Goal: Task Accomplishment & Management: Complete application form

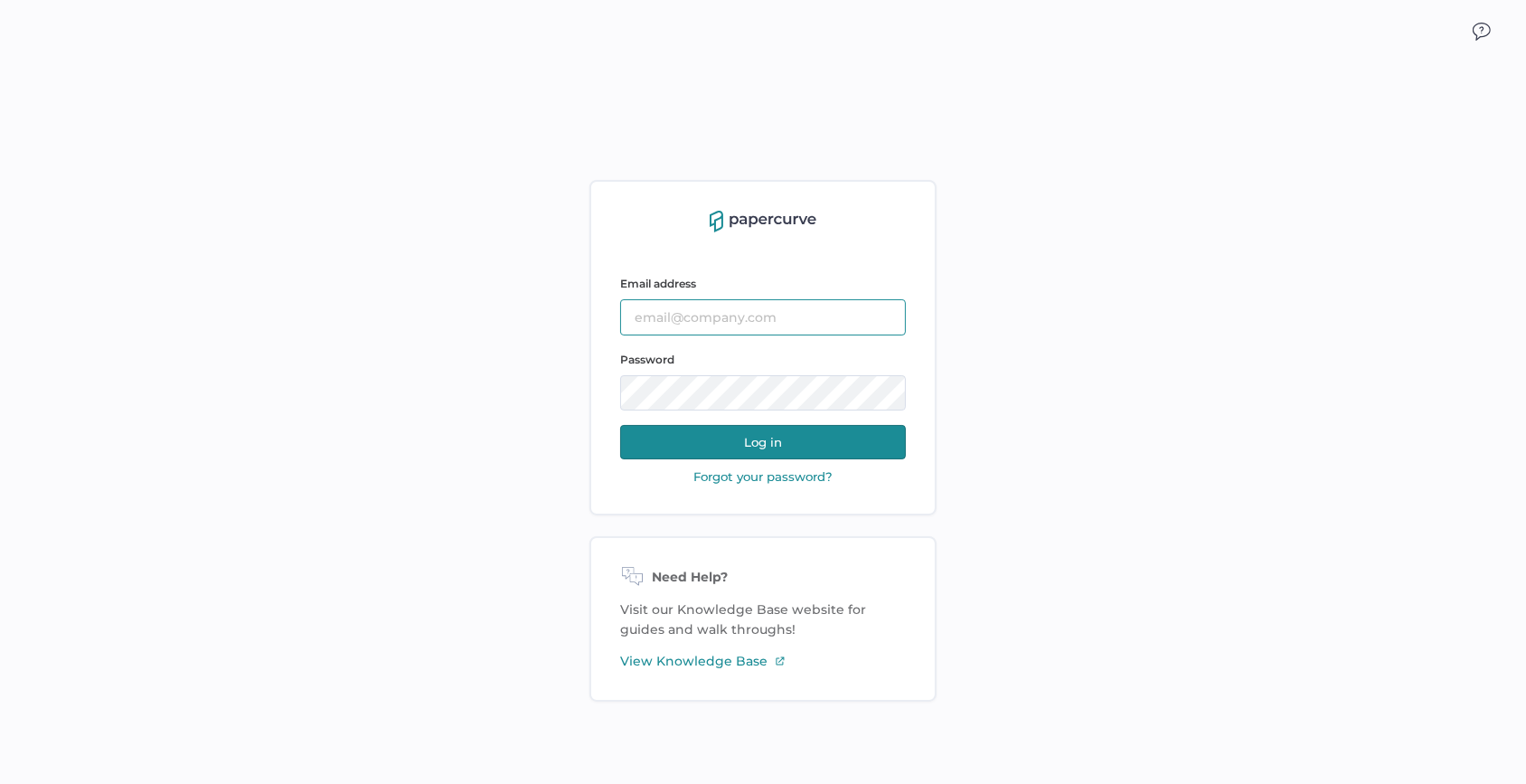
type input "sarahk@sentrex.com"
click at [737, 448] on button "Log in" at bounding box center [763, 442] width 286 height 35
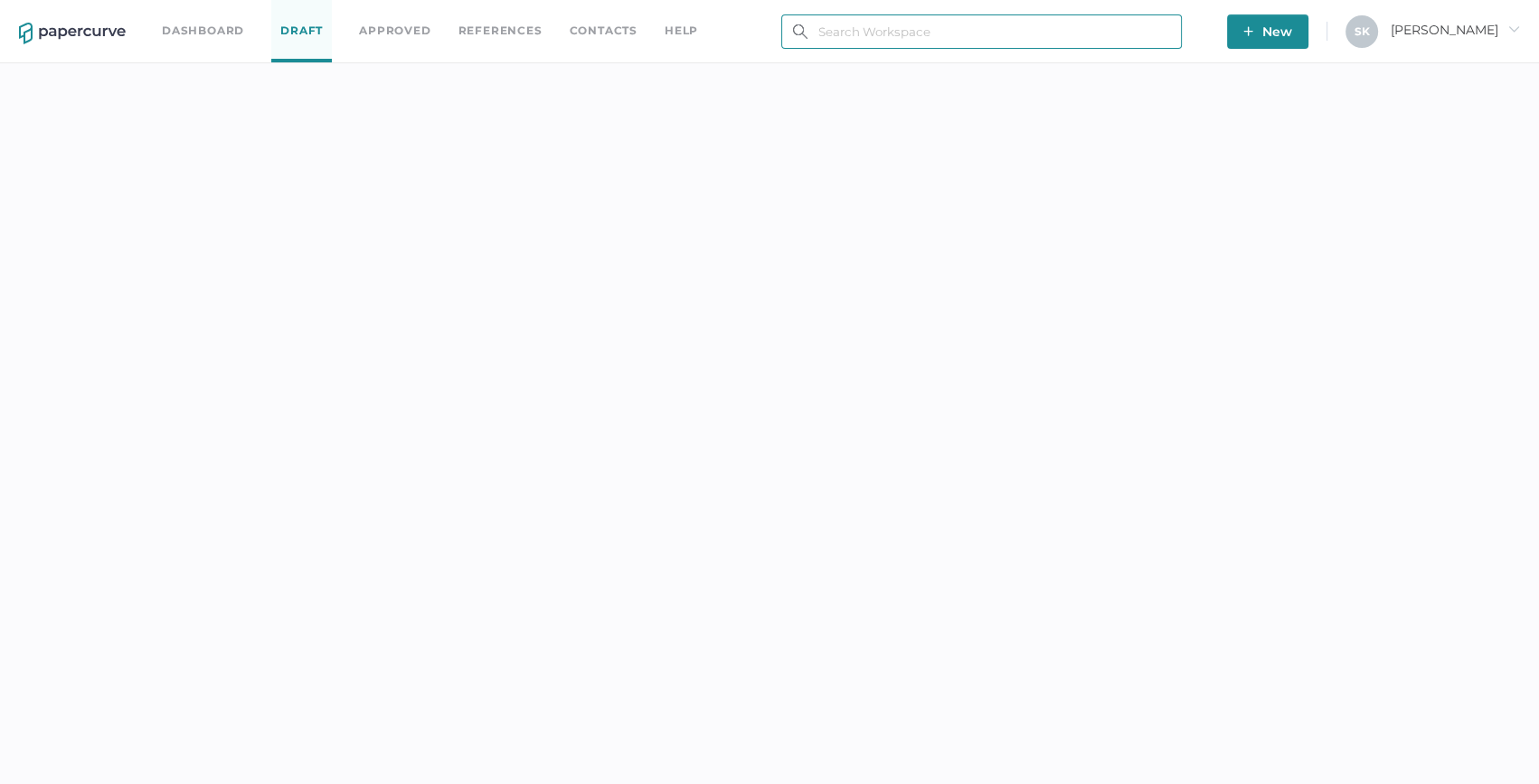
click at [994, 43] on input "text" at bounding box center [982, 32] width 400 height 35
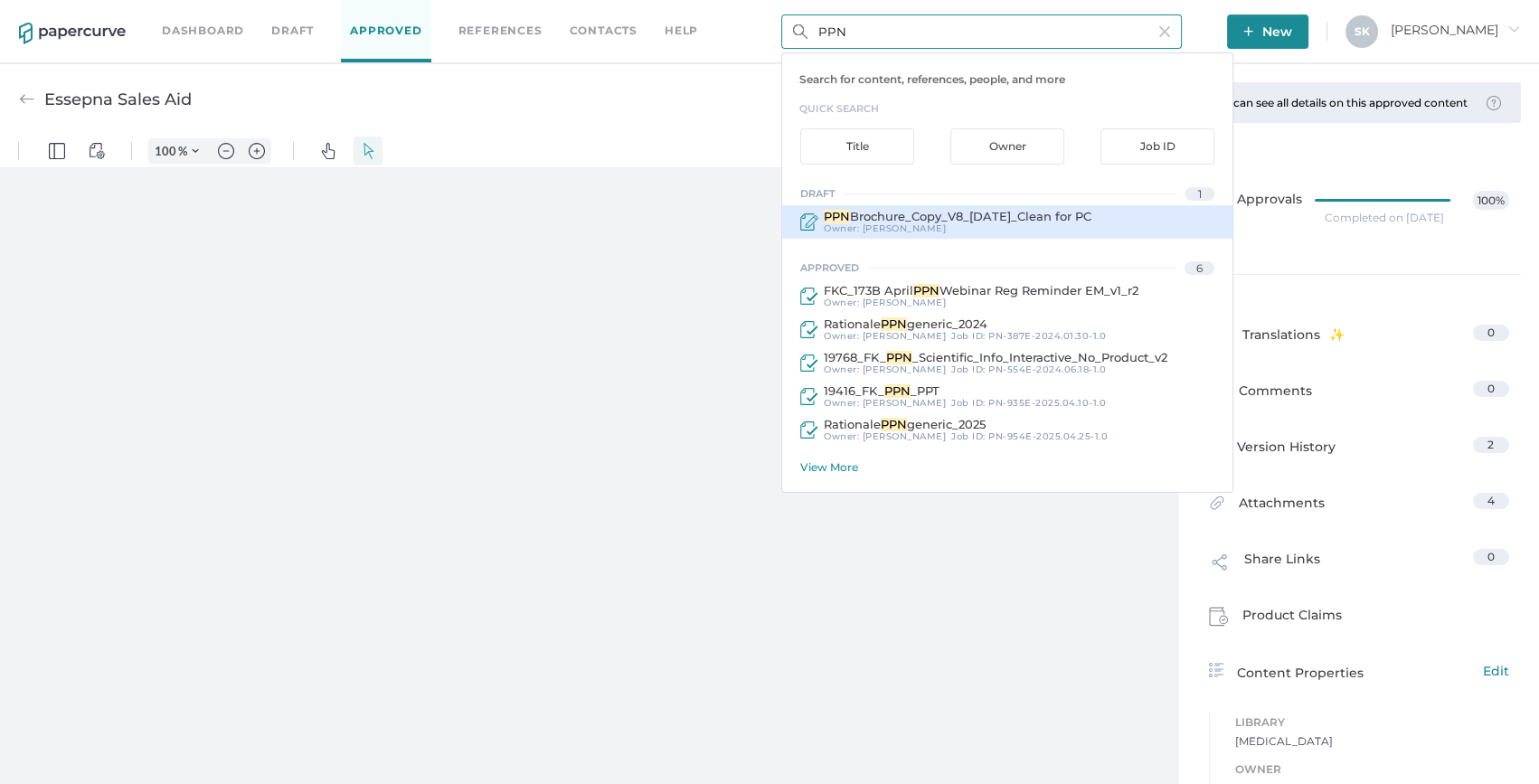
type input "PPN"
click at [959, 234] on div "PPN Brochure_Copy_V8_12Sep2025_Clean for PC Owner: Sarah Khouri" at bounding box center [1007, 222] width 451 height 34
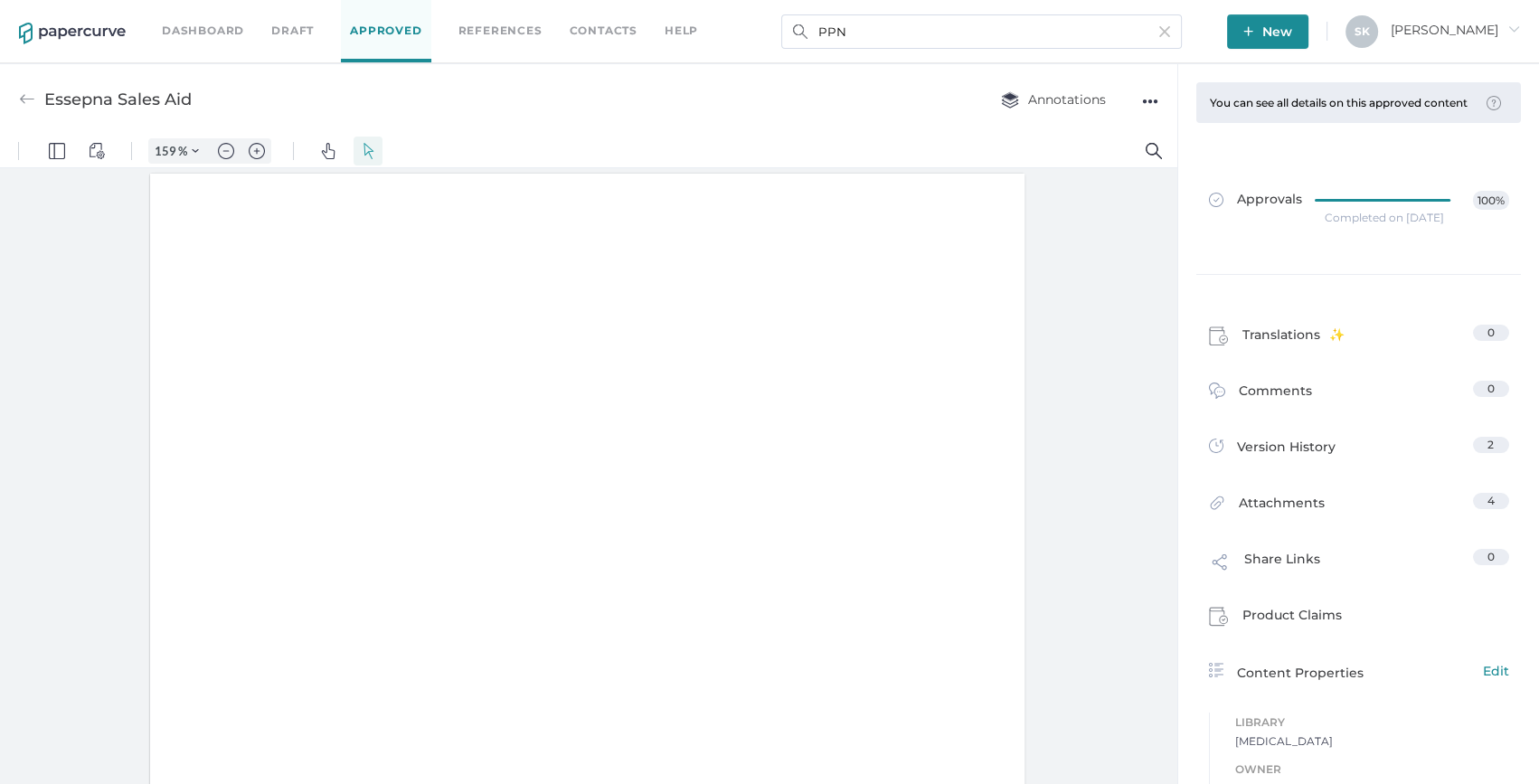
scroll to position [1, 0]
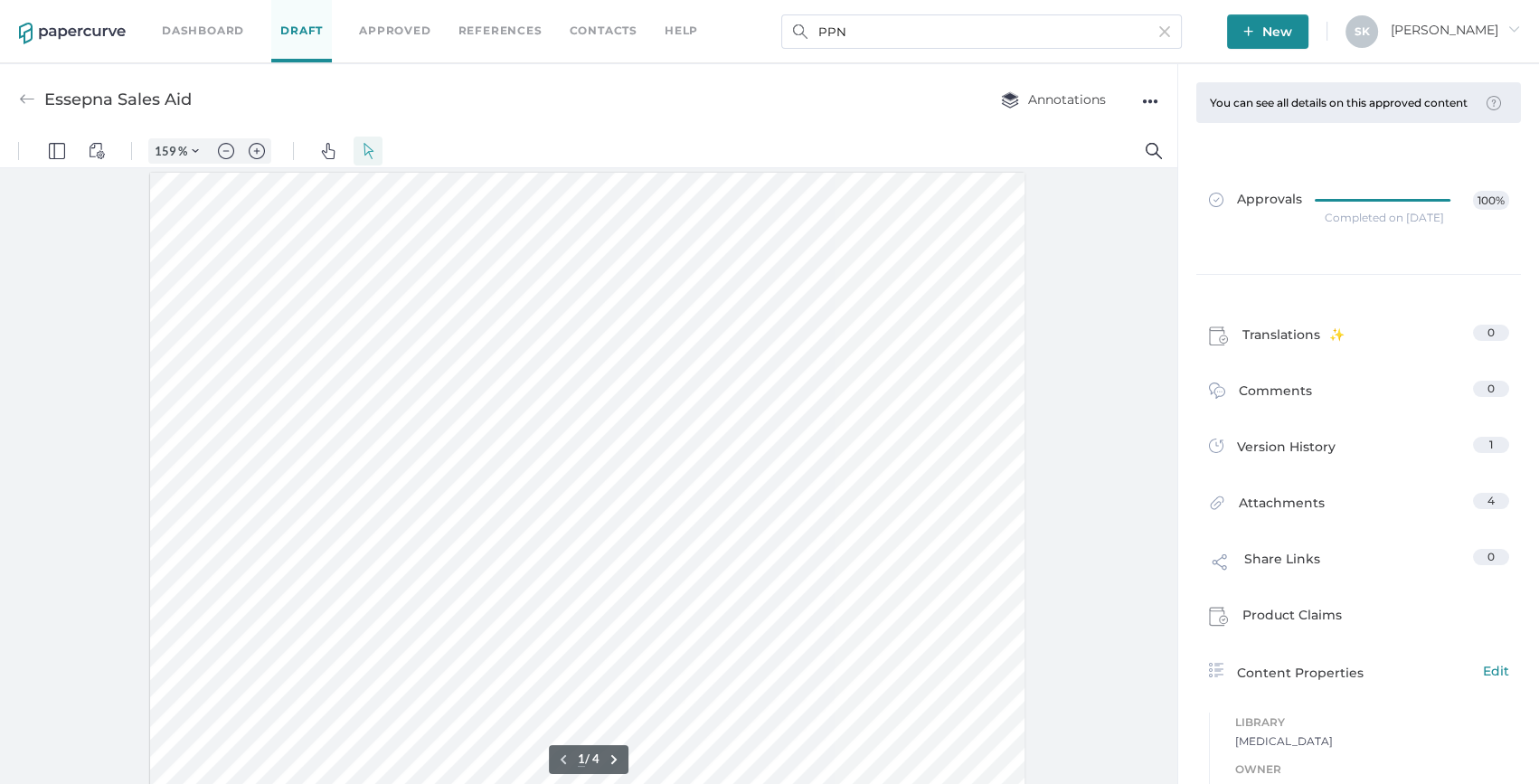
type input "PPN Brochure_Copy_V8_12Sep2025_Clean for PC"
type input "100"
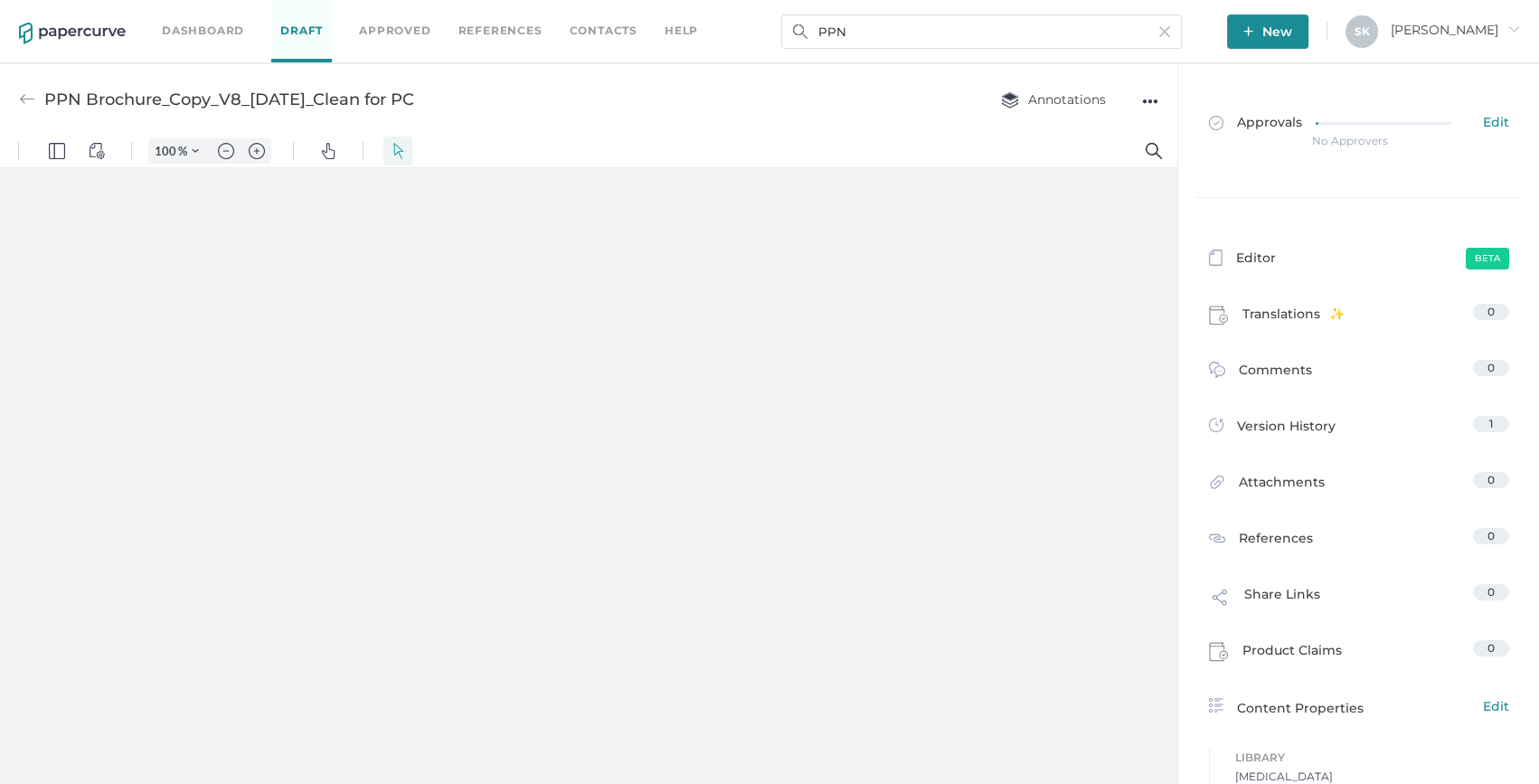
scroll to position [0, 0]
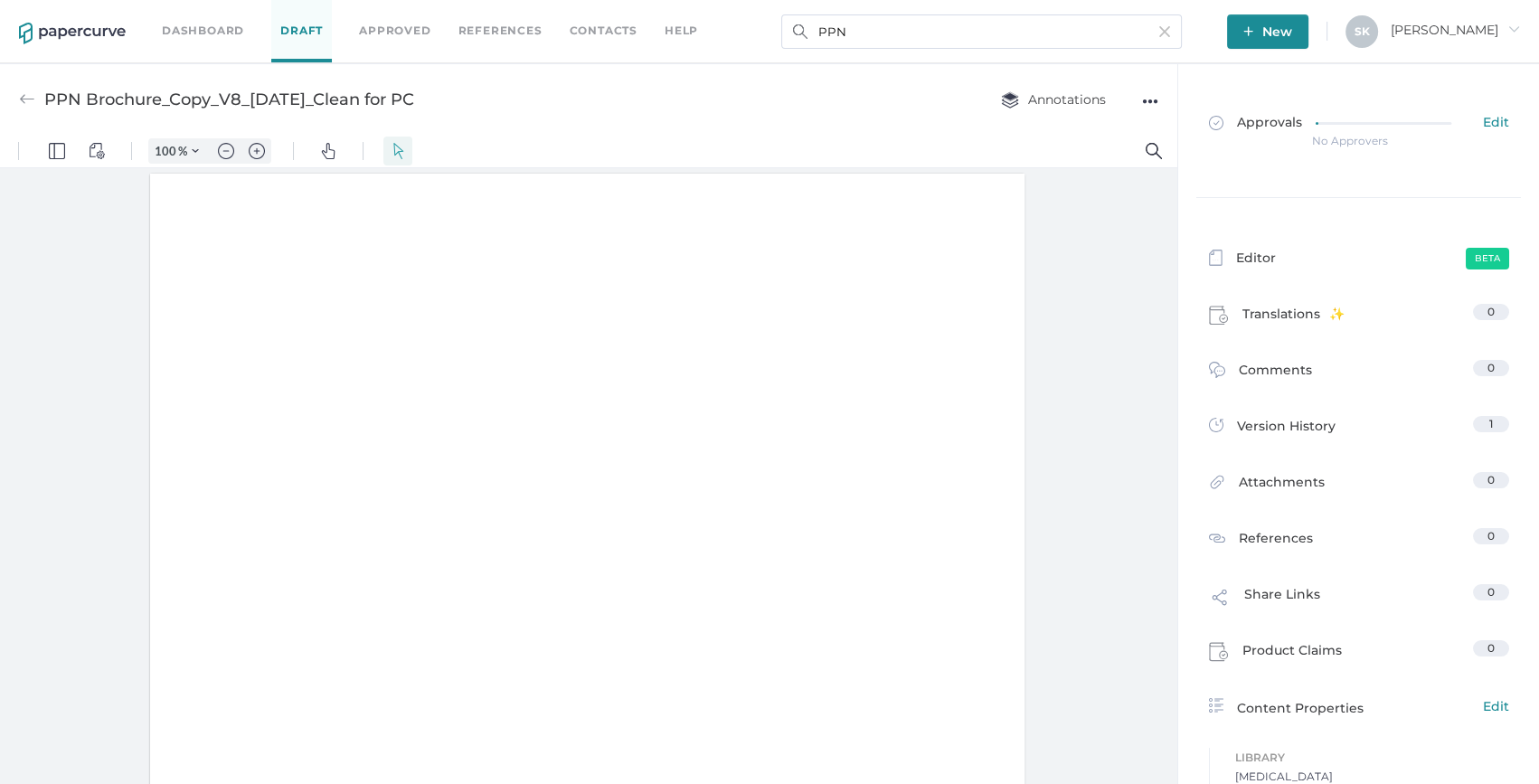
type input "159"
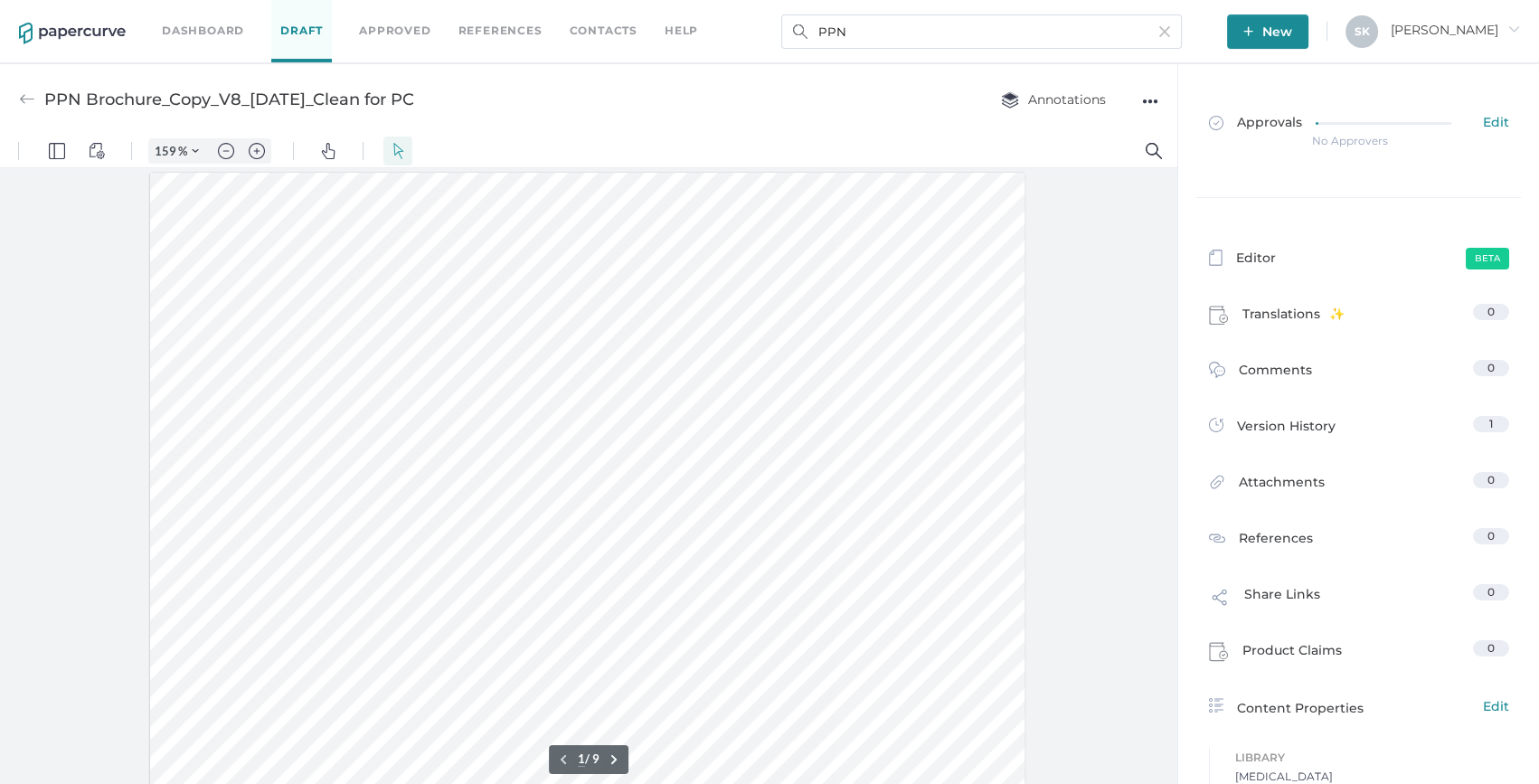
scroll to position [1, 0]
click at [1149, 99] on div "●●●" at bounding box center [1151, 101] width 16 height 26
click at [1102, 207] on span "Rename" at bounding box center [1078, 204] width 125 height 34
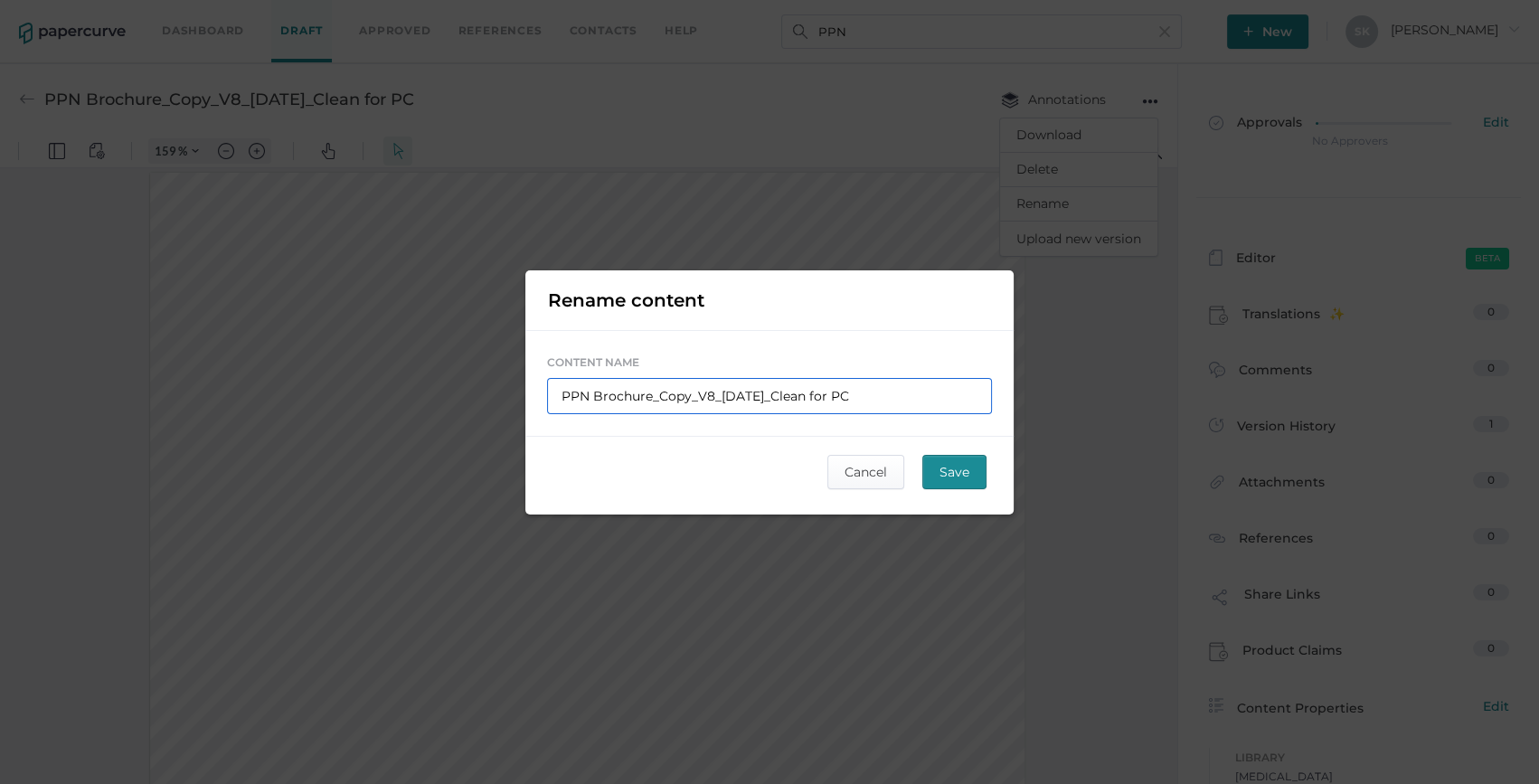
drag, startPoint x: 658, startPoint y: 396, endPoint x: 884, endPoint y: 399, distance: 226.0
click at [884, 399] on input "PPN Brochure_Copy_V8_12Sep2025_Clean for PC" at bounding box center [770, 397] width 445 height 37
click at [886, 397] on input "PPN Brochure_Copy_V8_12Sep2025_Clean for PC" at bounding box center [770, 397] width 445 height 37
drag, startPoint x: 884, startPoint y: 392, endPoint x: 660, endPoint y: 401, distance: 224.2
click at [660, 401] on input "PPN Brochure_Copy_V8_12Sep2025_Clean for PC" at bounding box center [770, 397] width 445 height 37
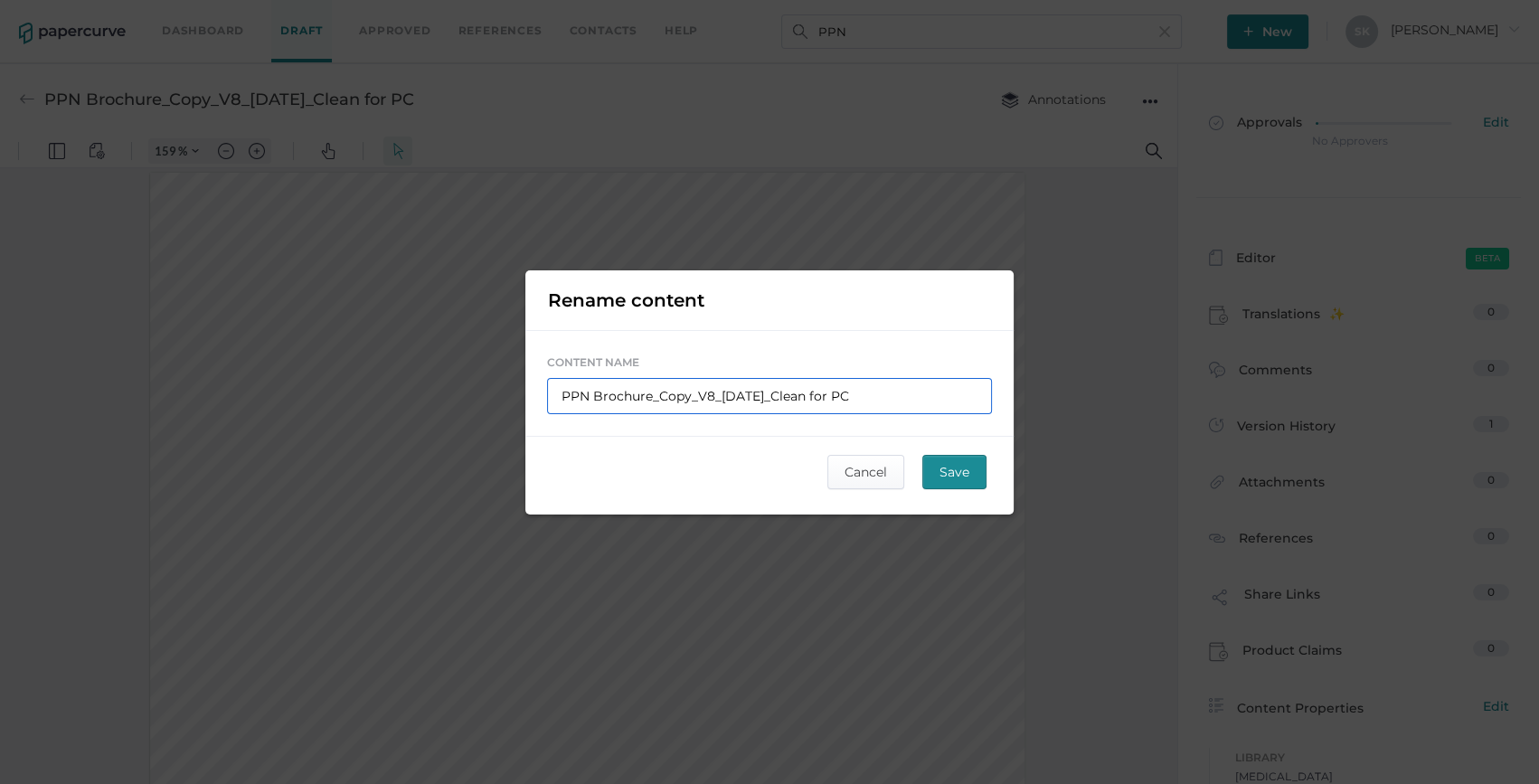
type input "PPN Brochure_S"
type input "PPN Brochure_Se"
type input "PPN Brochure_Sep"
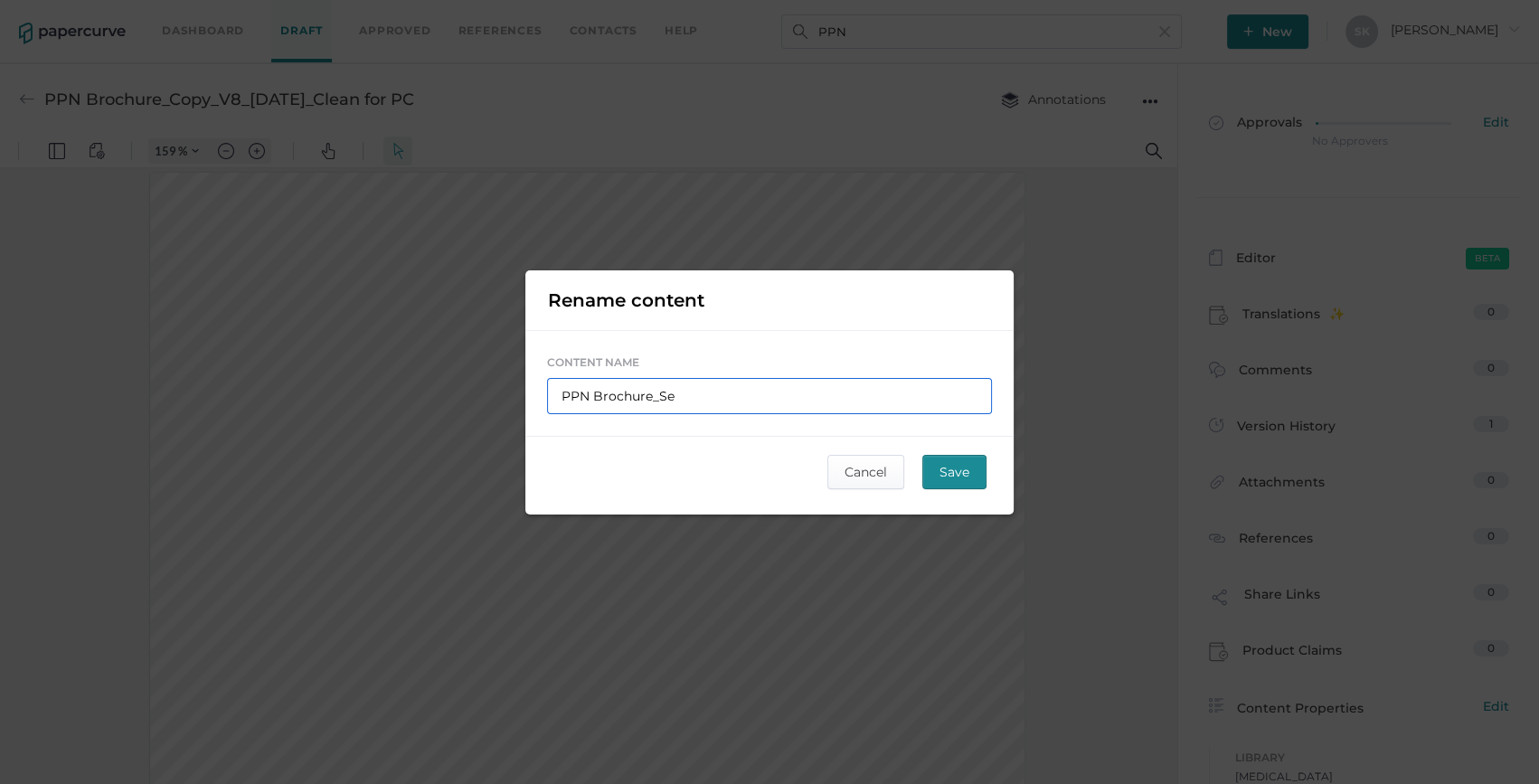
type input "PPN Brochure_Sep"
type input "PPN Brochure_Sept"
type input "PPN Brochure_Septe"
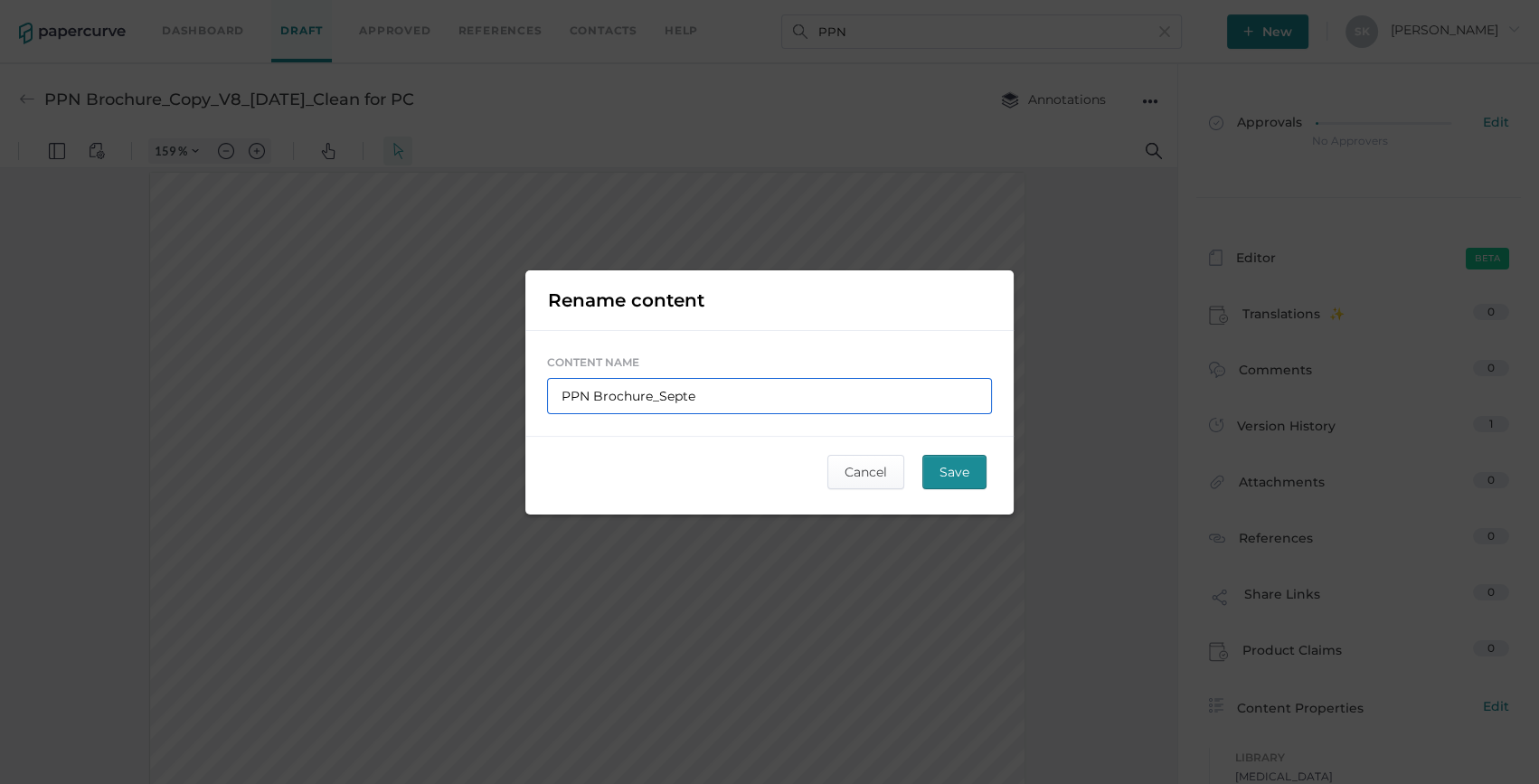
type input "PPN Brochure_Septem"
type input "PPN Brochure_Septemb"
type input "PPN Brochure_Septembe"
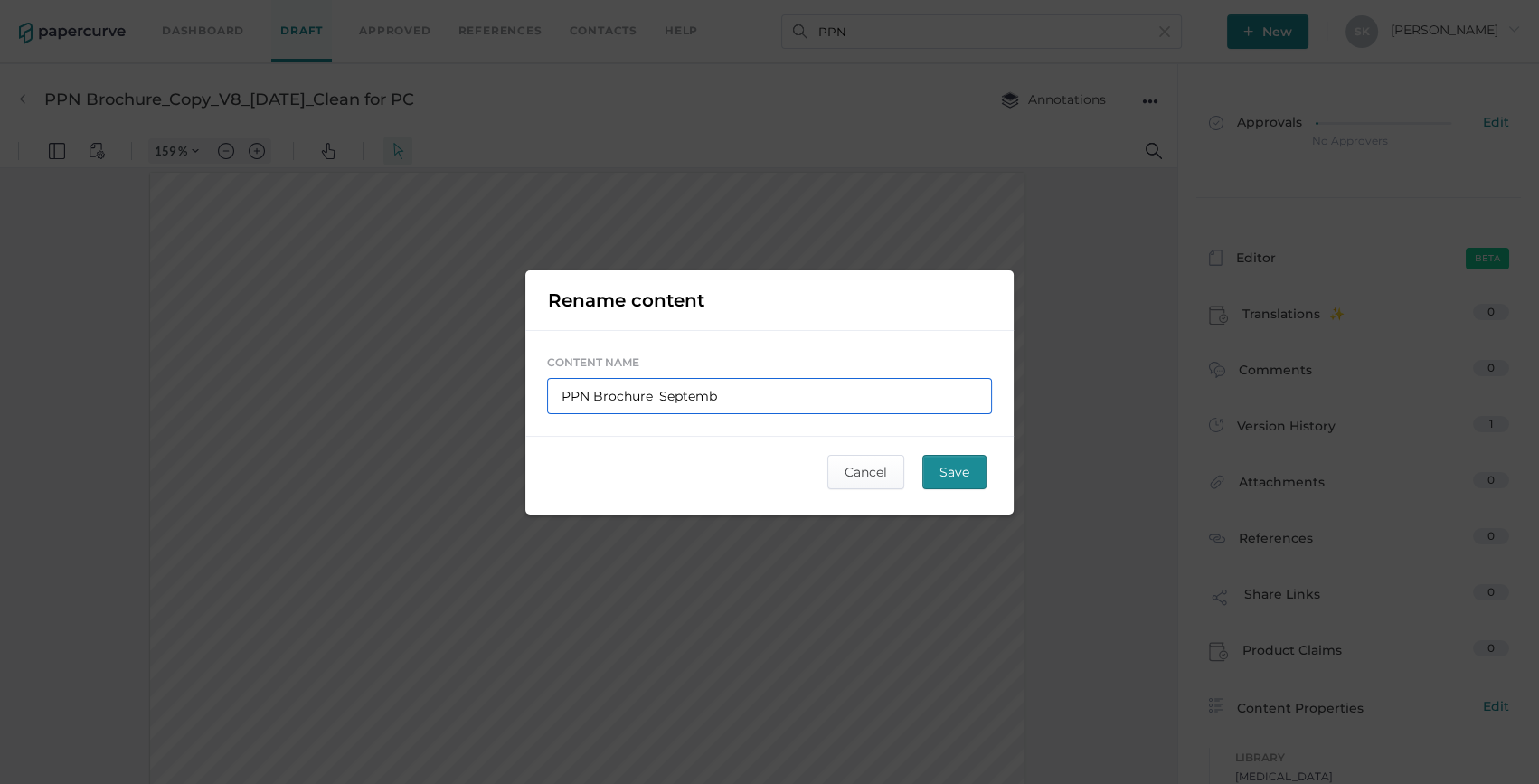
type input "PPN Brochure_Septembe"
type input "PPN Brochure_September"
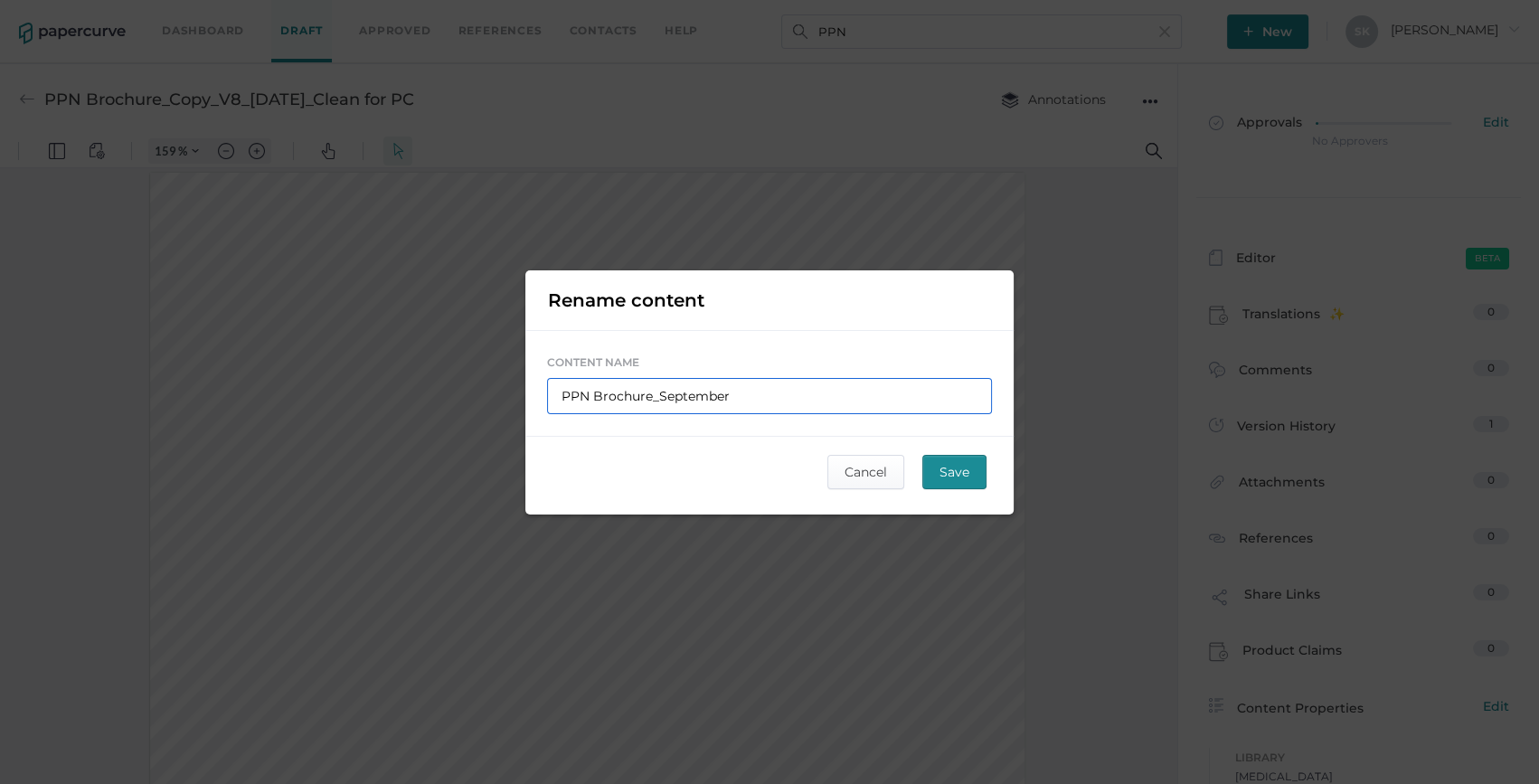
type input "PPN Brochure_September U"
type input "PPN Brochure_September Up"
type input "PPN Brochure_September Upd"
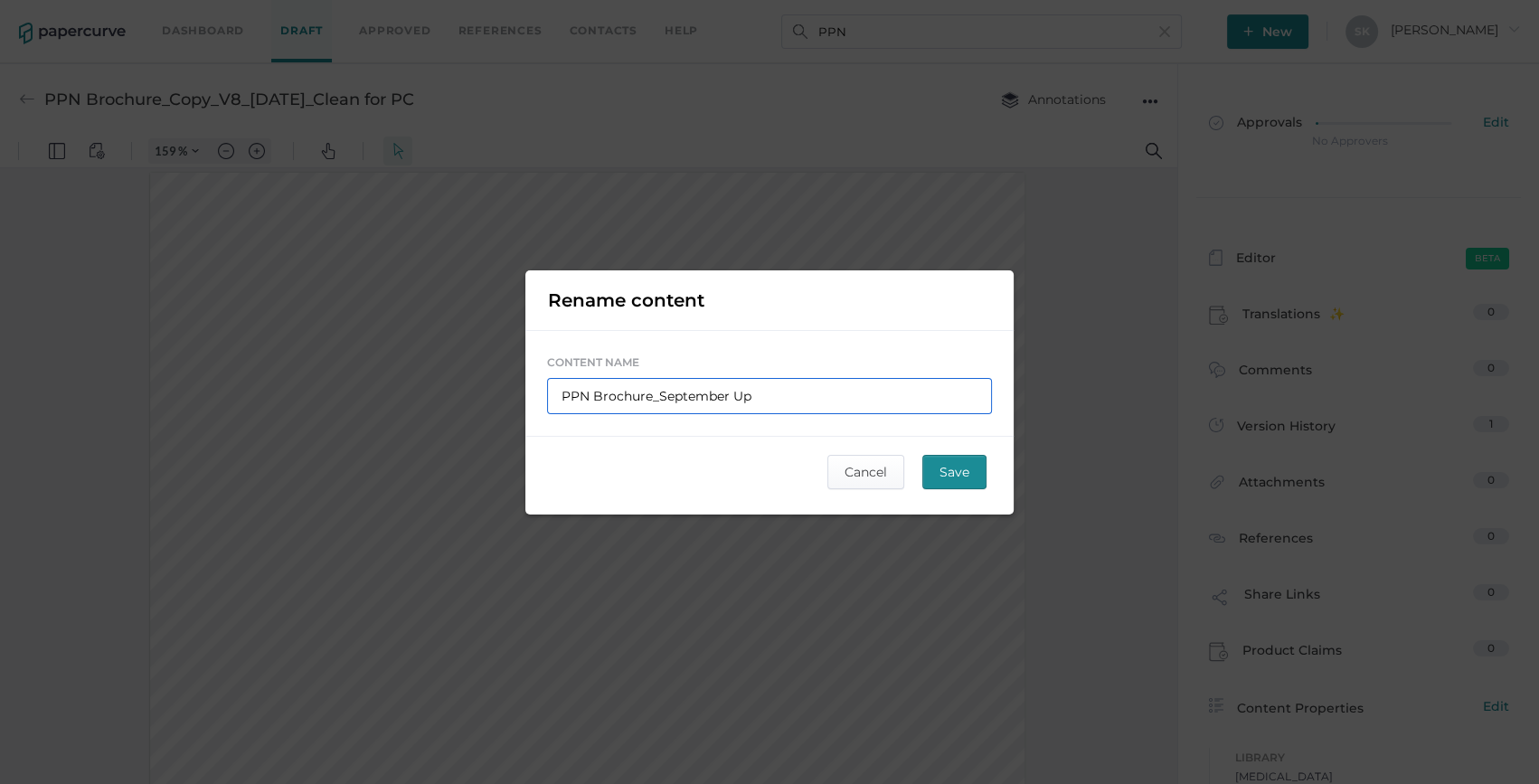
type input "PPN Brochure_September Upd"
type input "PPN Brochure_September Upda"
type input "PPN Brochure_September Updat"
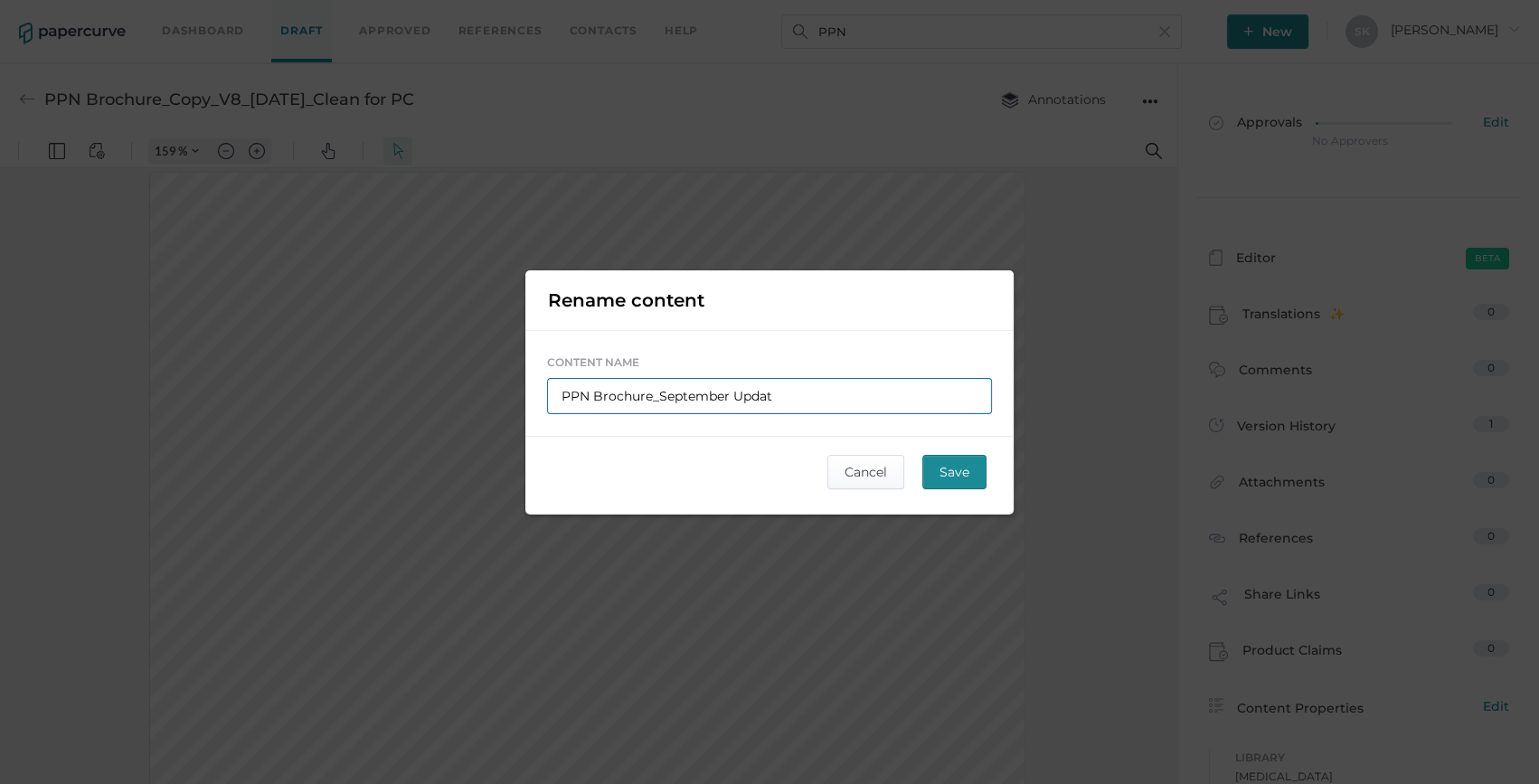
type input "PPN Brochure_September Update"
click at [660, 397] on input "PPN Brochure_September Update" at bounding box center [770, 397] width 445 height 37
type input "PPN Brochure_September Update"
click at [972, 468] on button "Save" at bounding box center [954, 472] width 64 height 35
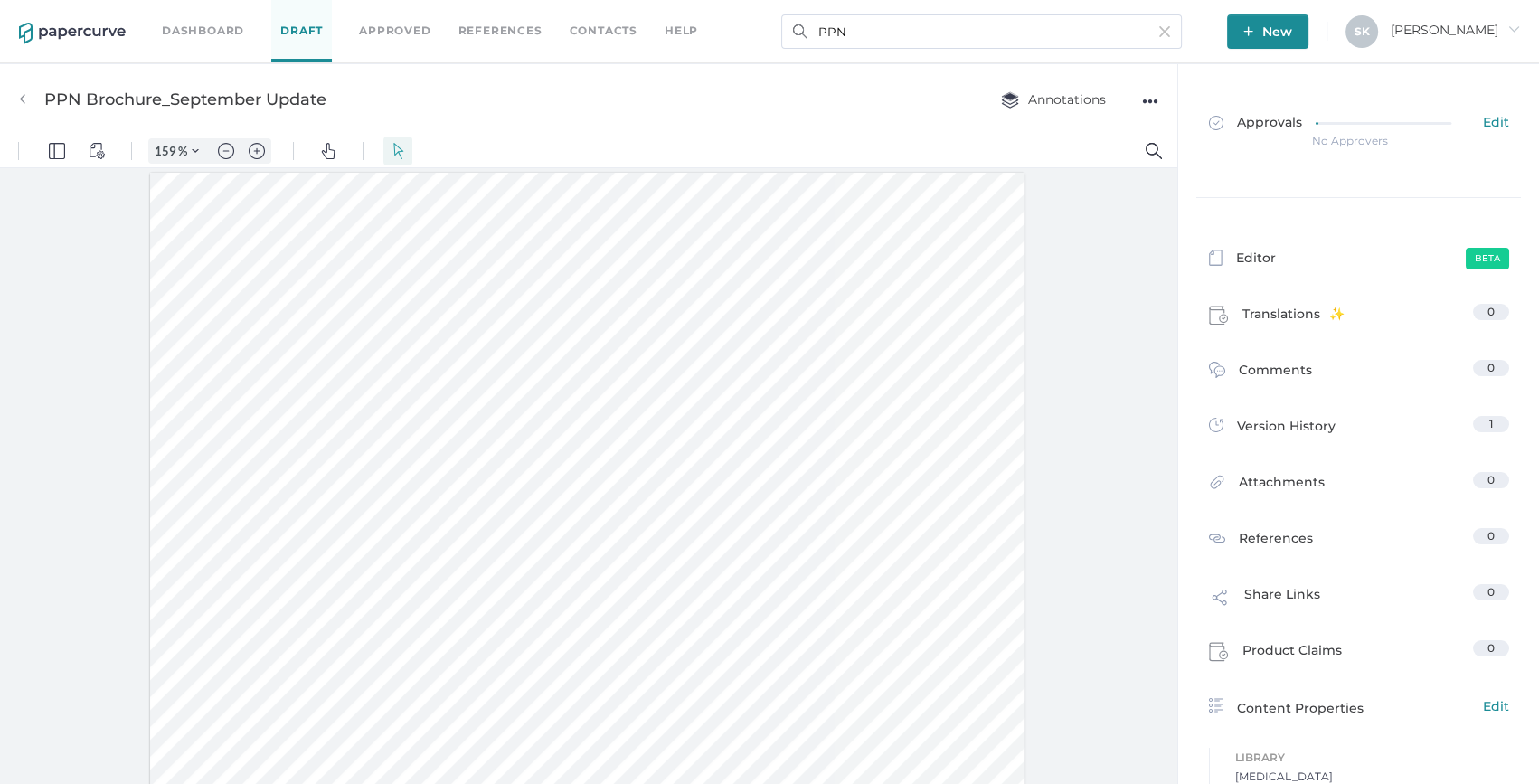
click at [1146, 99] on div "●●●" at bounding box center [1151, 101] width 16 height 26
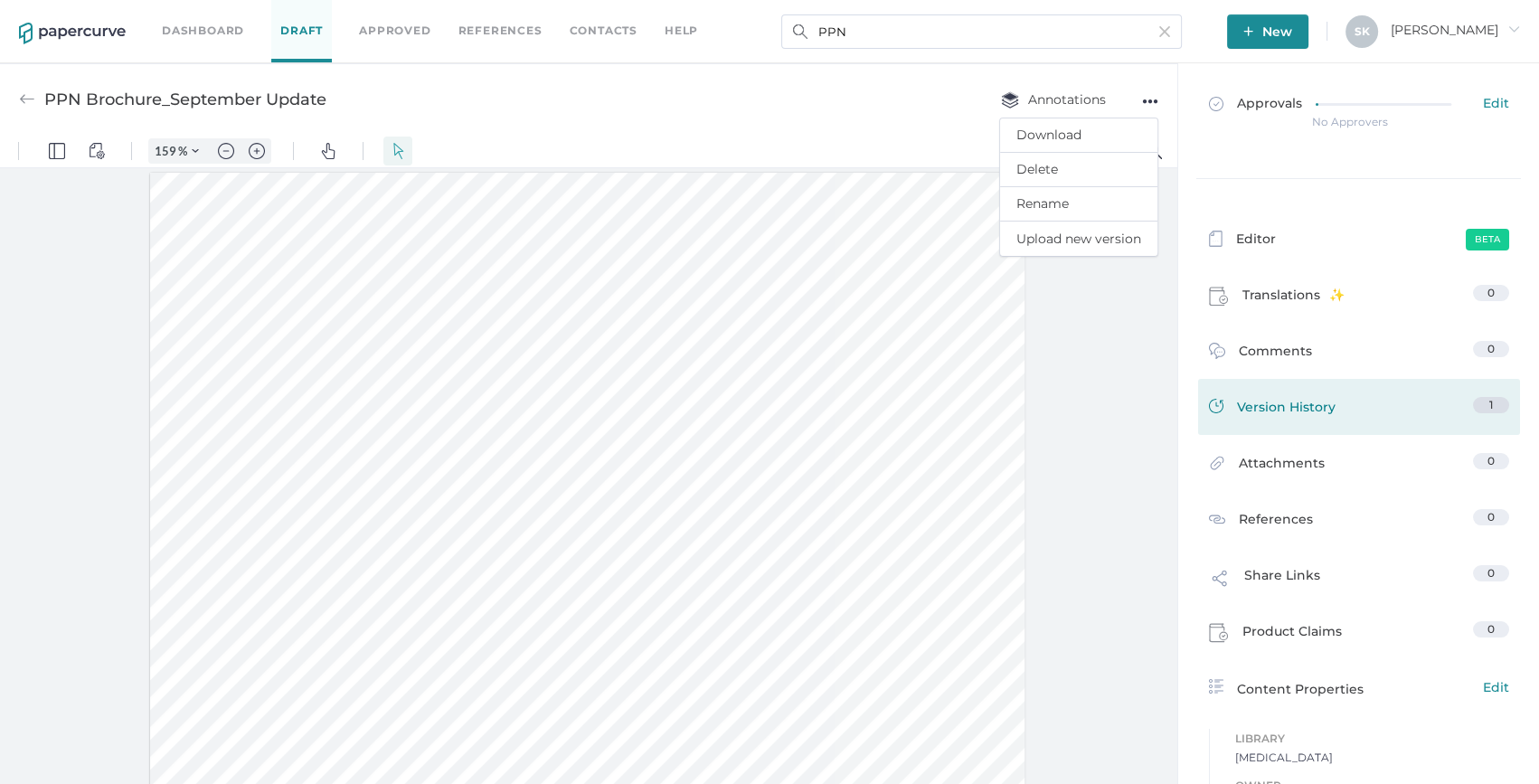
scroll to position [0, 0]
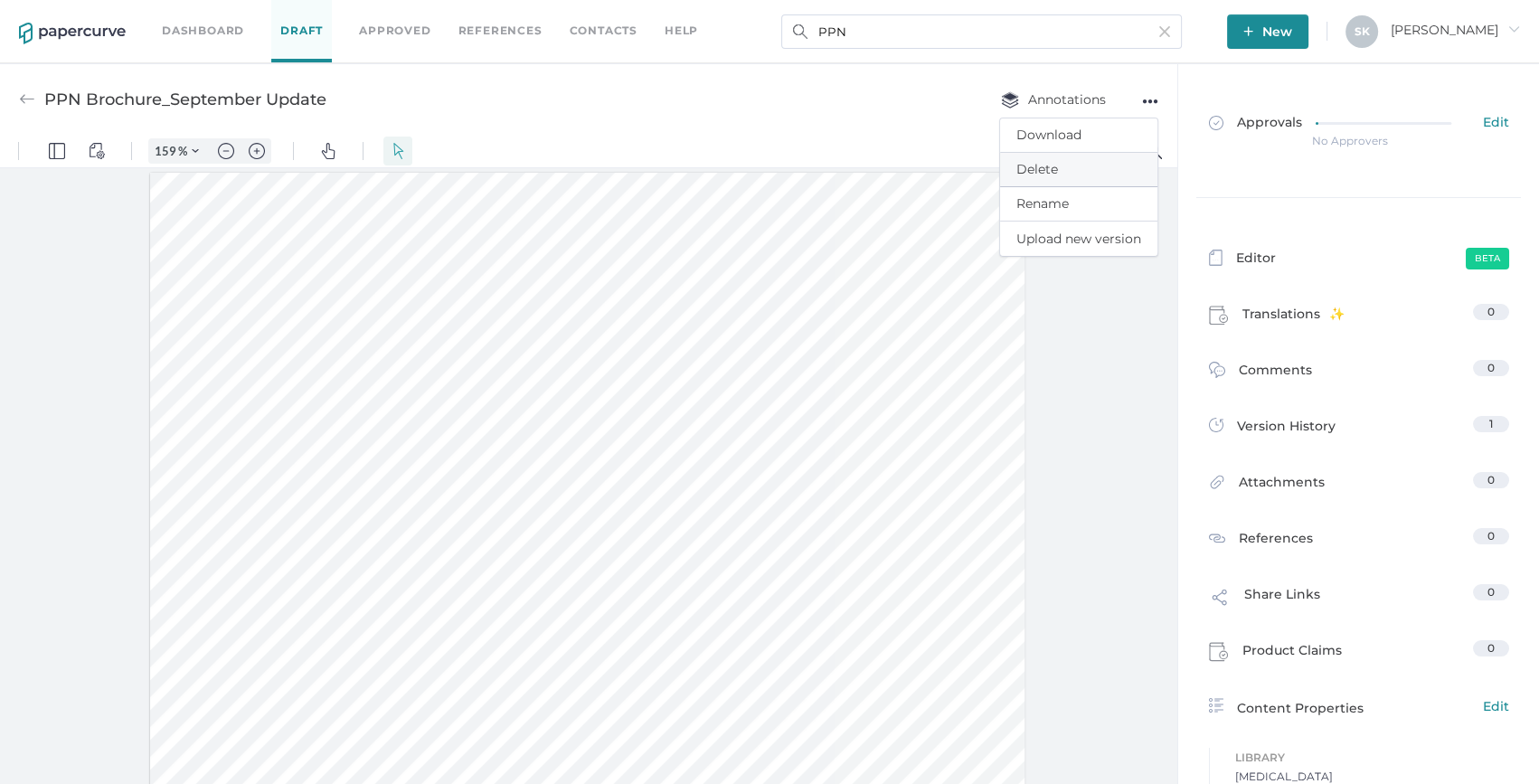
click at [1068, 178] on span "Delete" at bounding box center [1078, 169] width 125 height 34
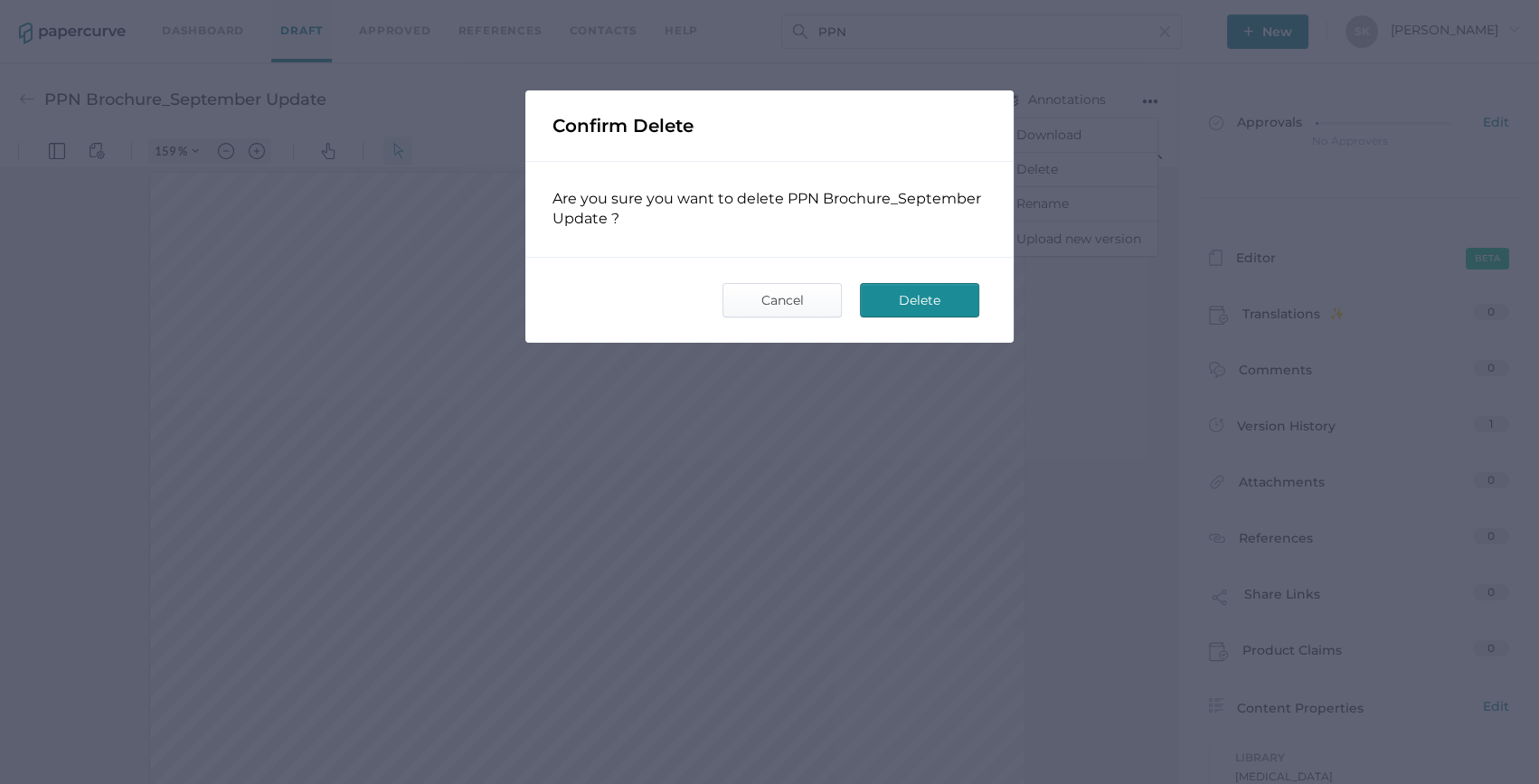
click at [935, 305] on span "Delete" at bounding box center [919, 301] width 85 height 33
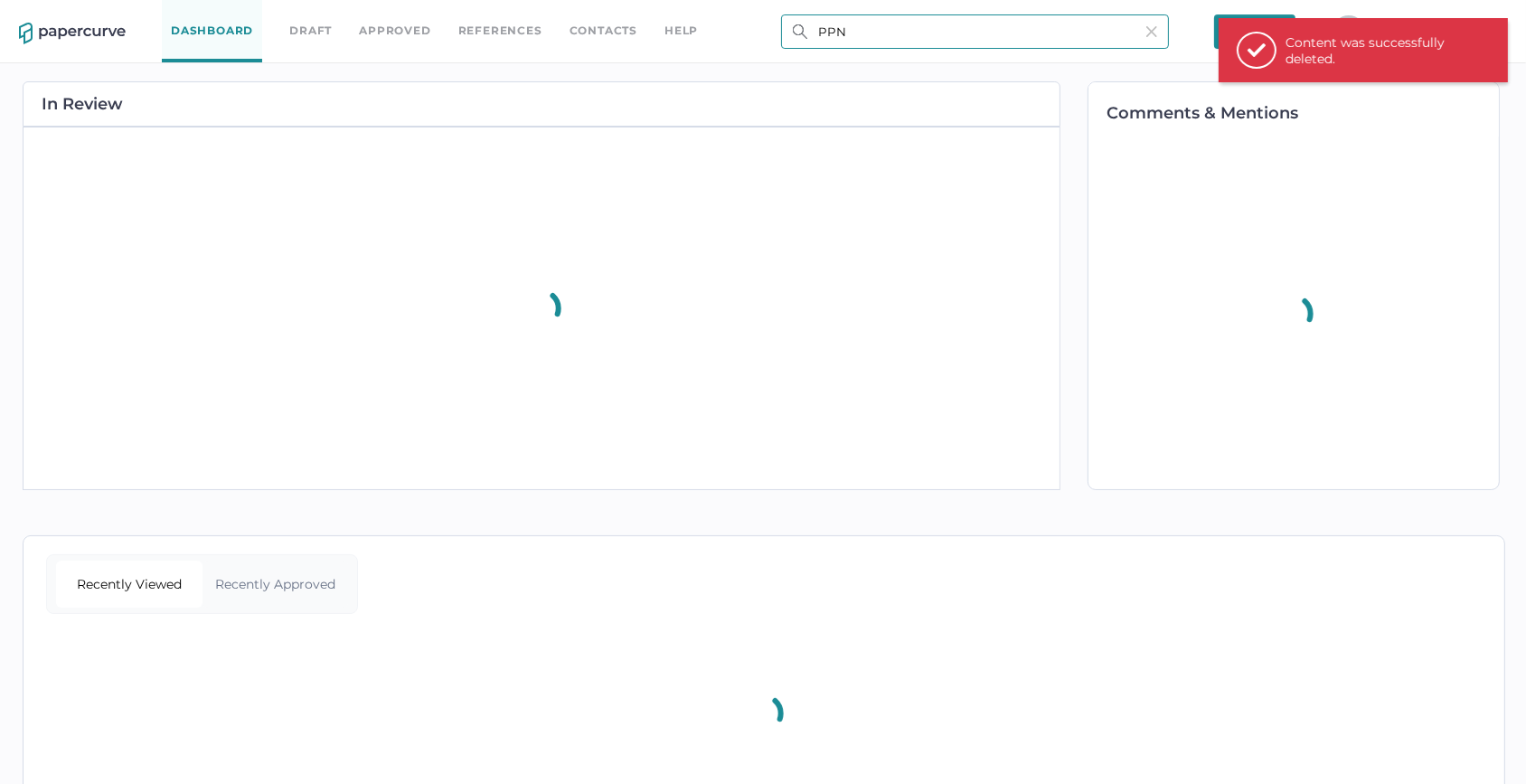
click at [898, 29] on input "PPN" at bounding box center [975, 32] width 388 height 35
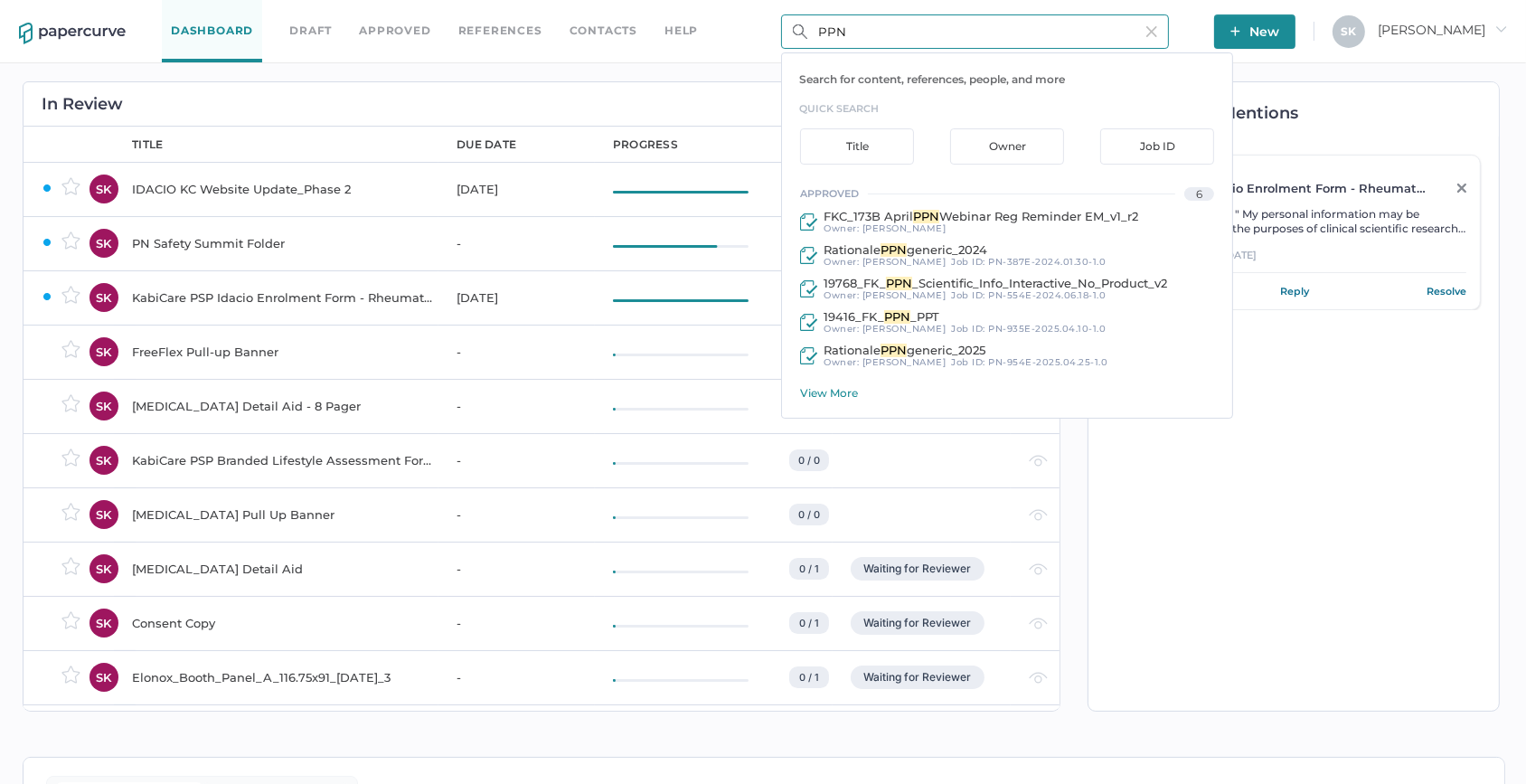
click at [838, 394] on div "View More" at bounding box center [1016, 393] width 432 height 14
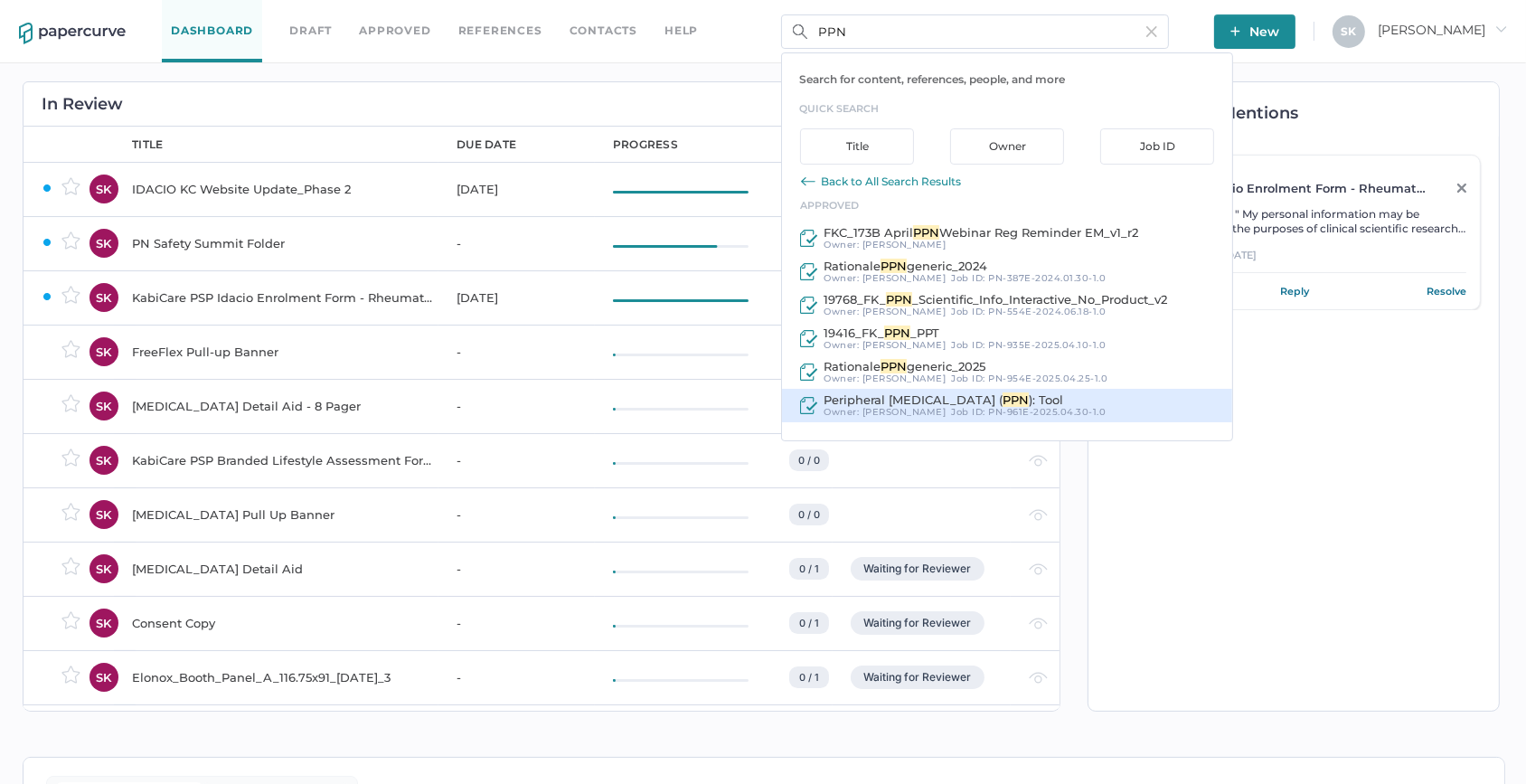
click at [1097, 403] on div "Peripheral Parenteral Nutrition ( PPN ): Tool Owner: Sarah Khouri Job ID : PN-9…" at bounding box center [1007, 406] width 450 height 34
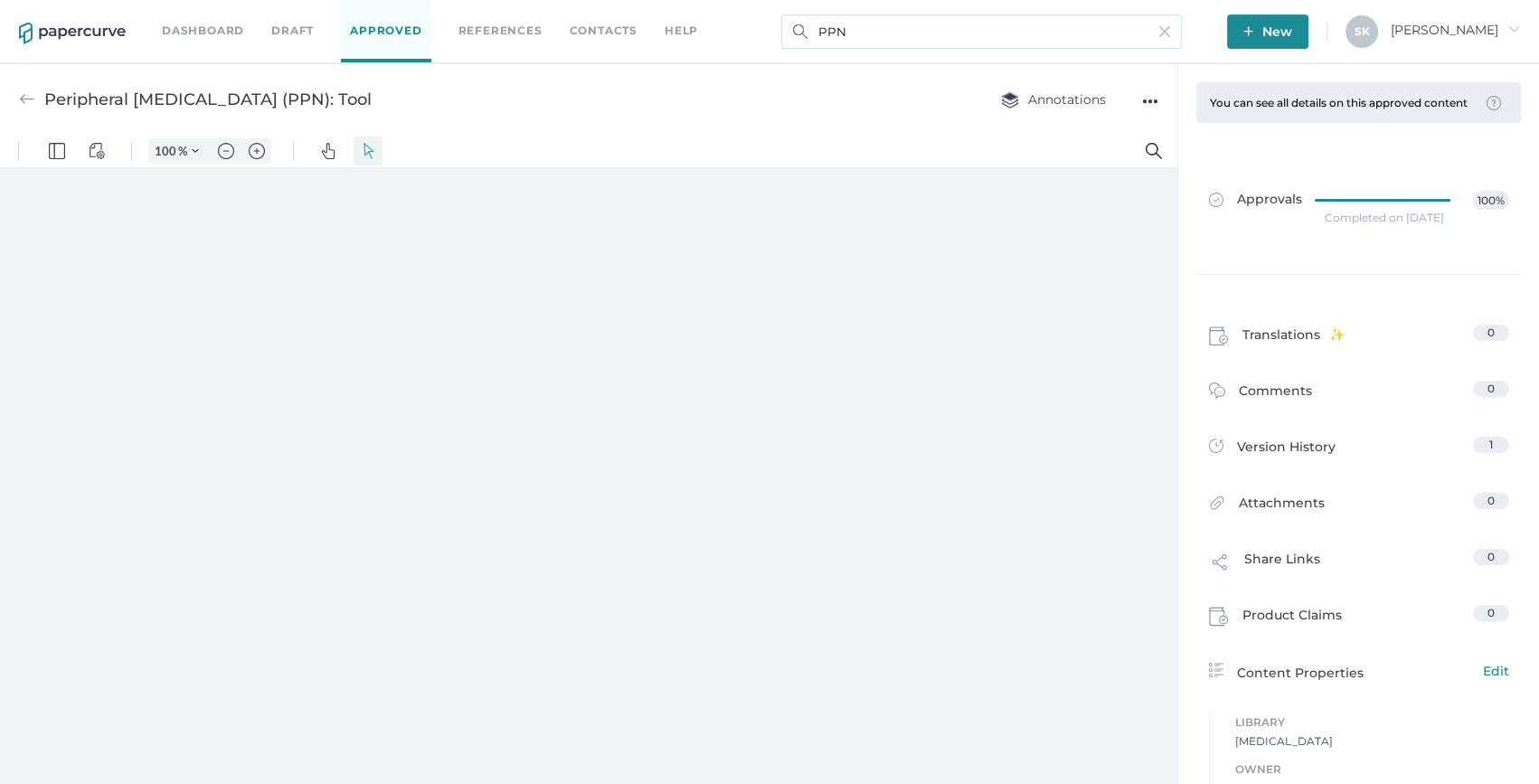
type input "159"
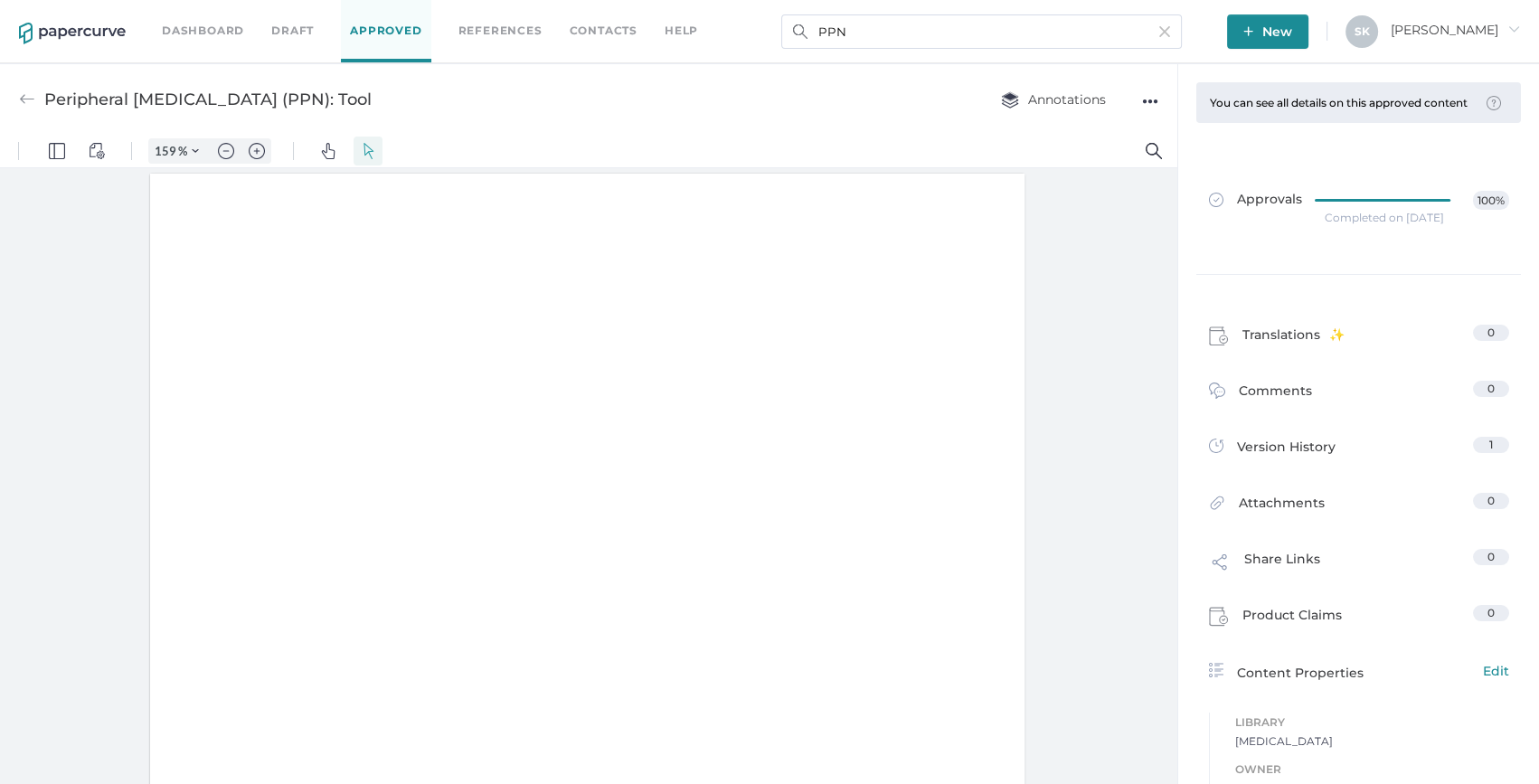
scroll to position [1, 0]
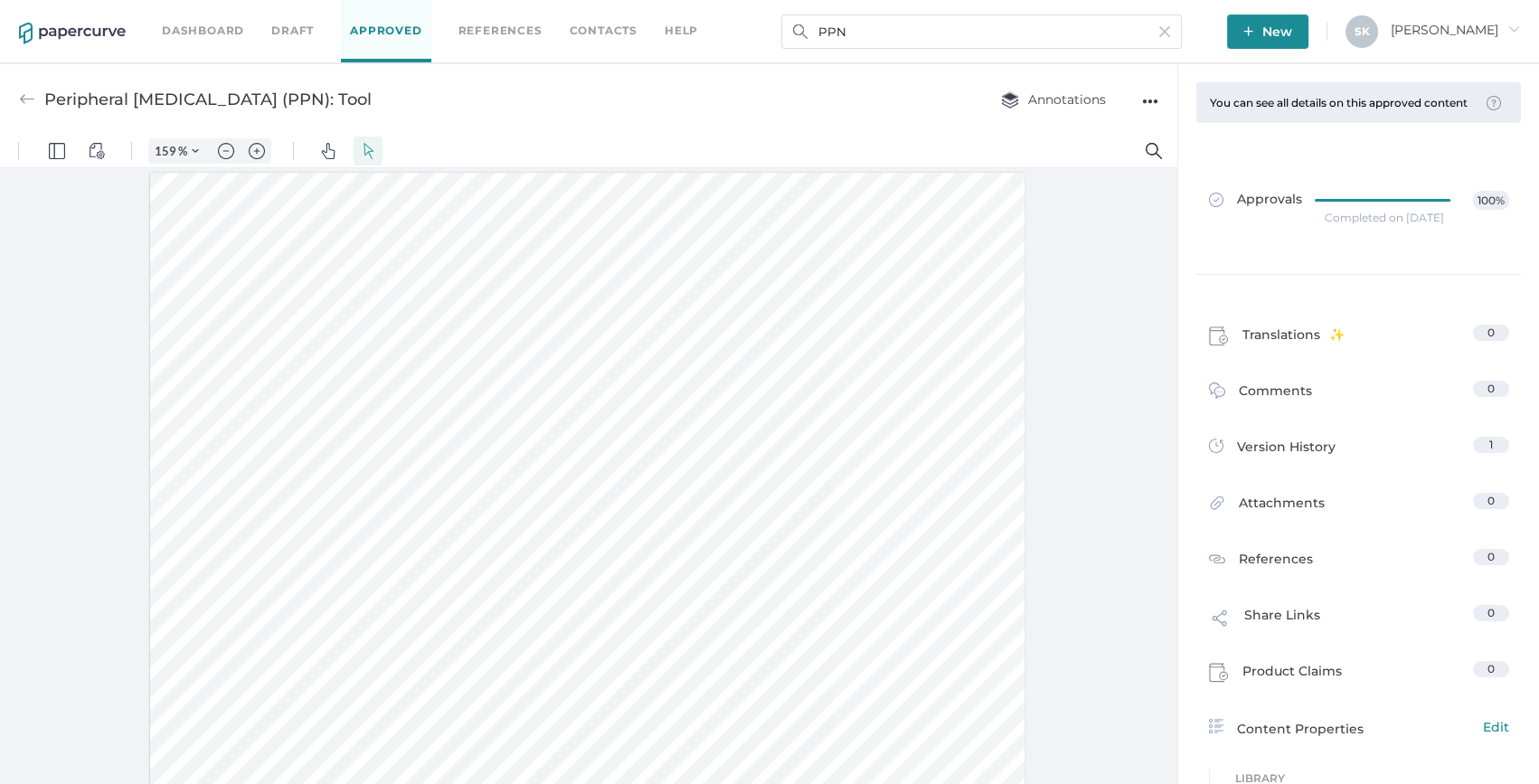
click at [1183, 681] on div "Product Claims 0" at bounding box center [1358, 671] width 361 height 56
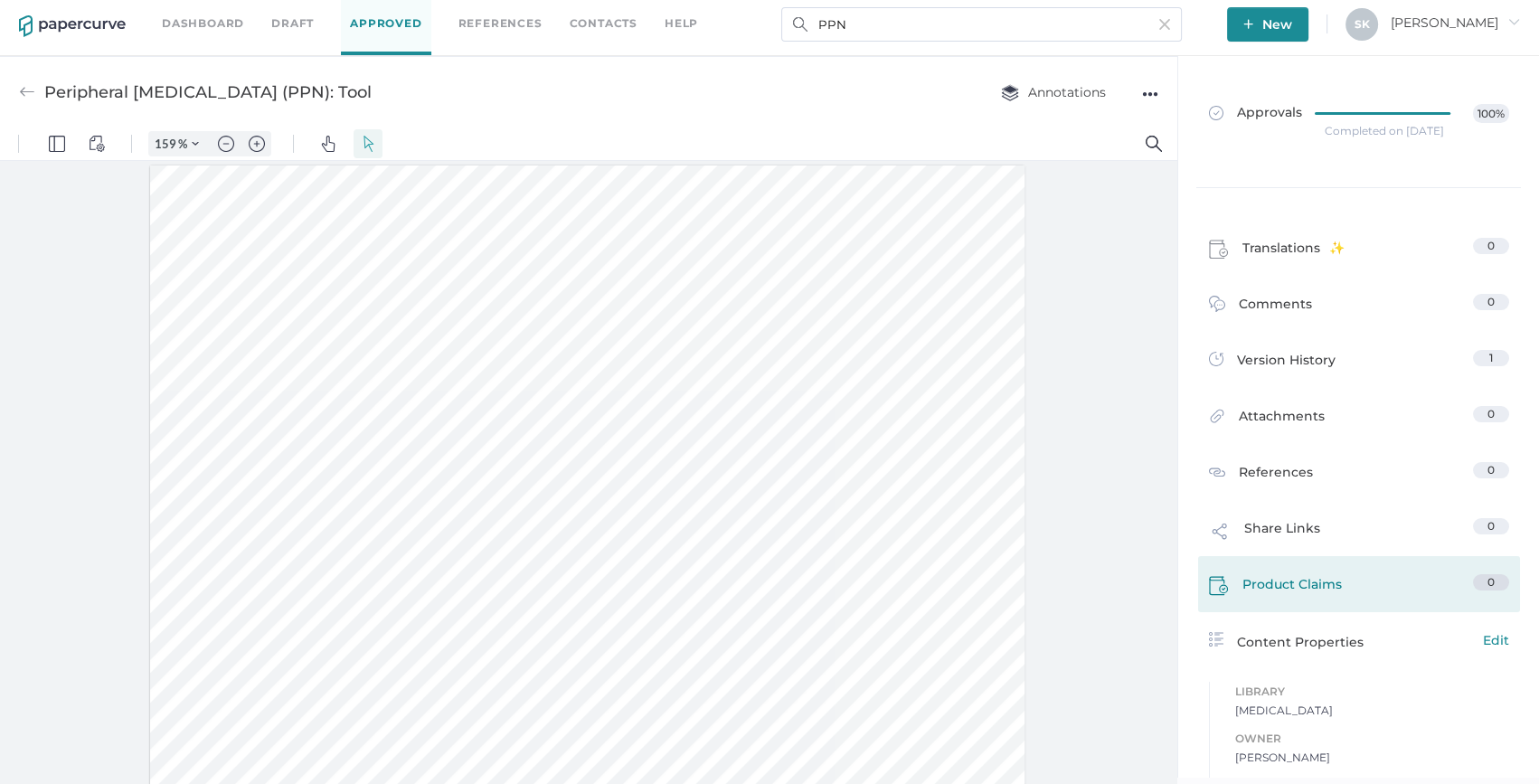
scroll to position [0, 0]
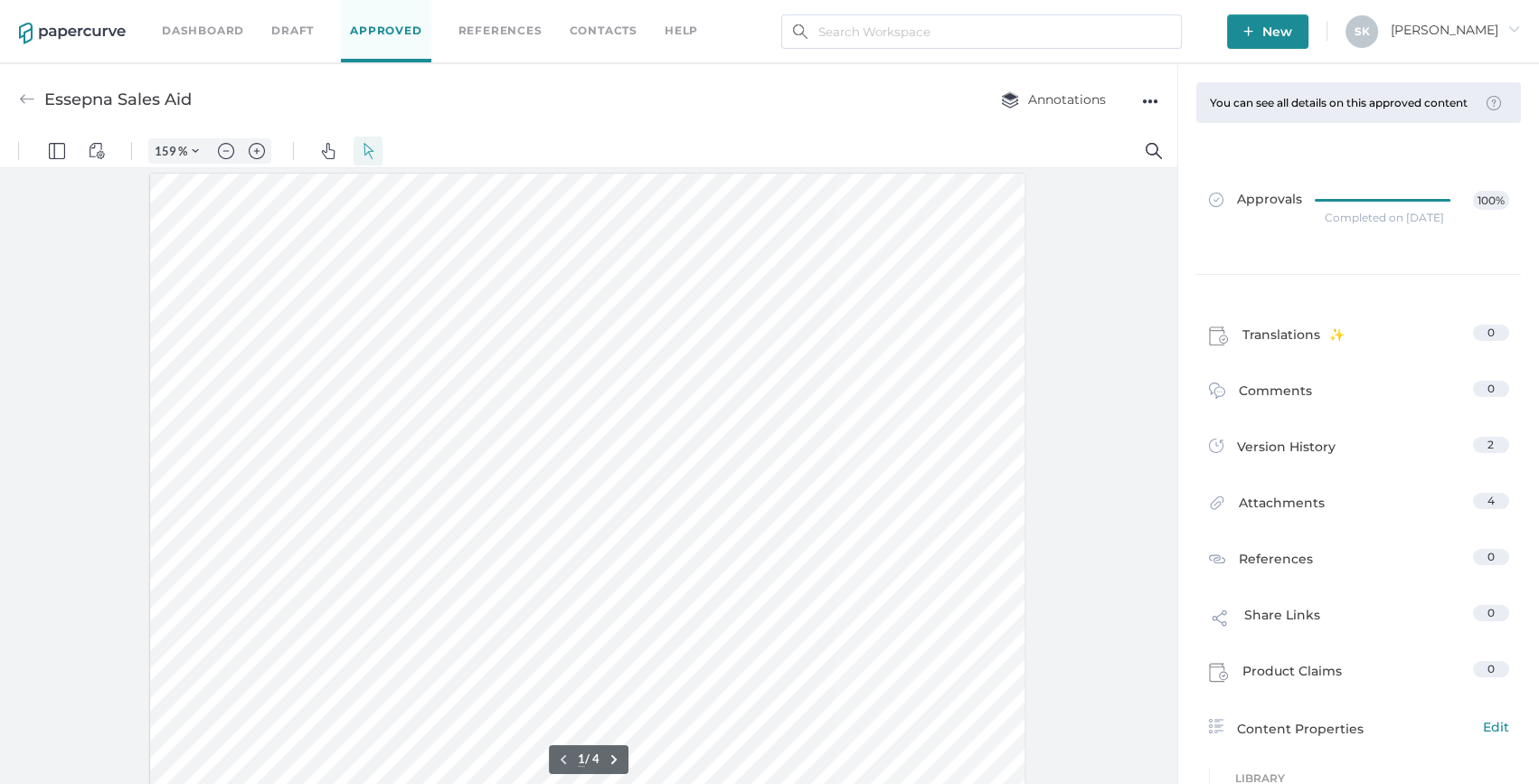
scroll to position [1, 0]
click at [90, 25] on img at bounding box center [72, 34] width 107 height 22
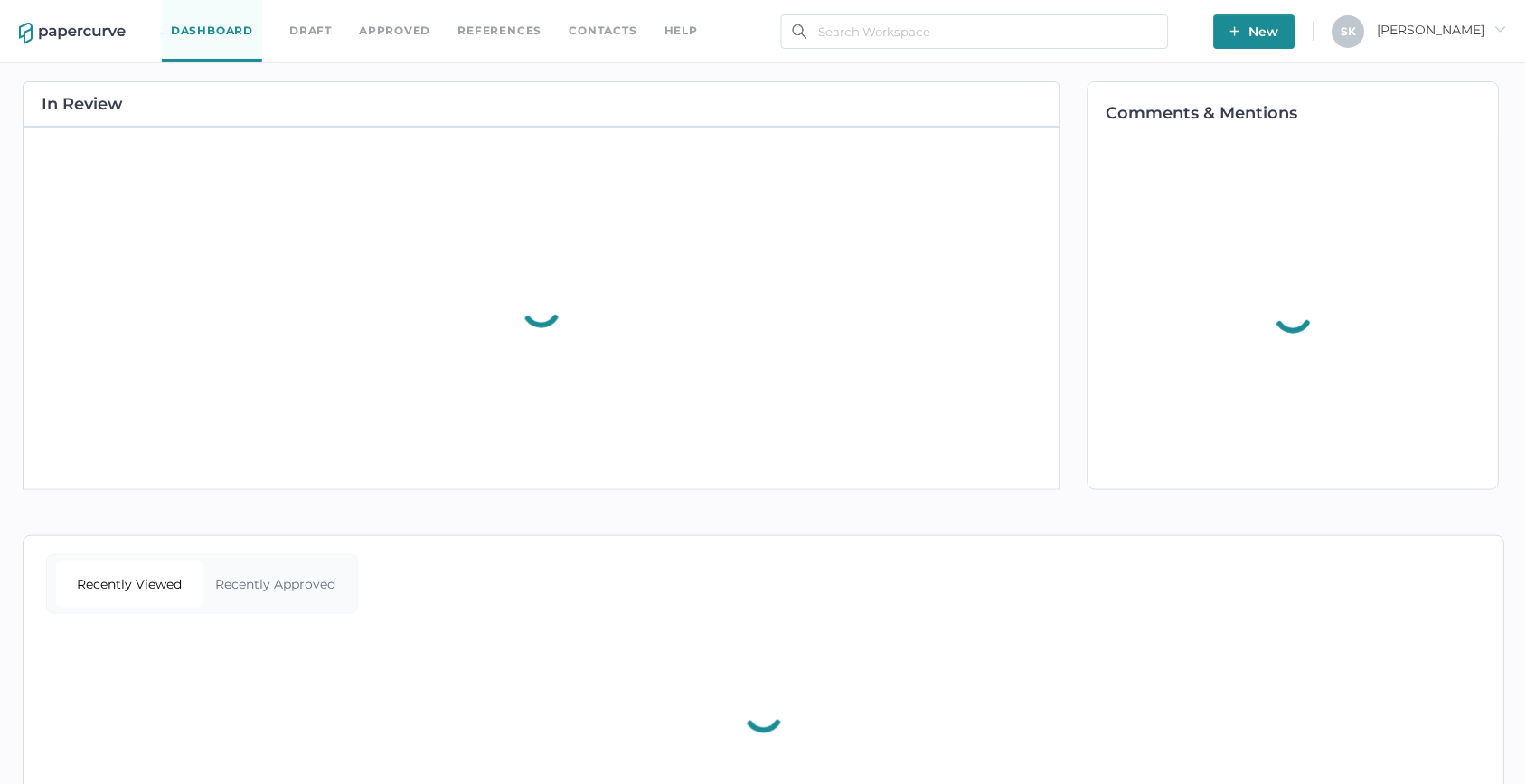
click at [1279, 39] on span "New" at bounding box center [1255, 32] width 48 height 35
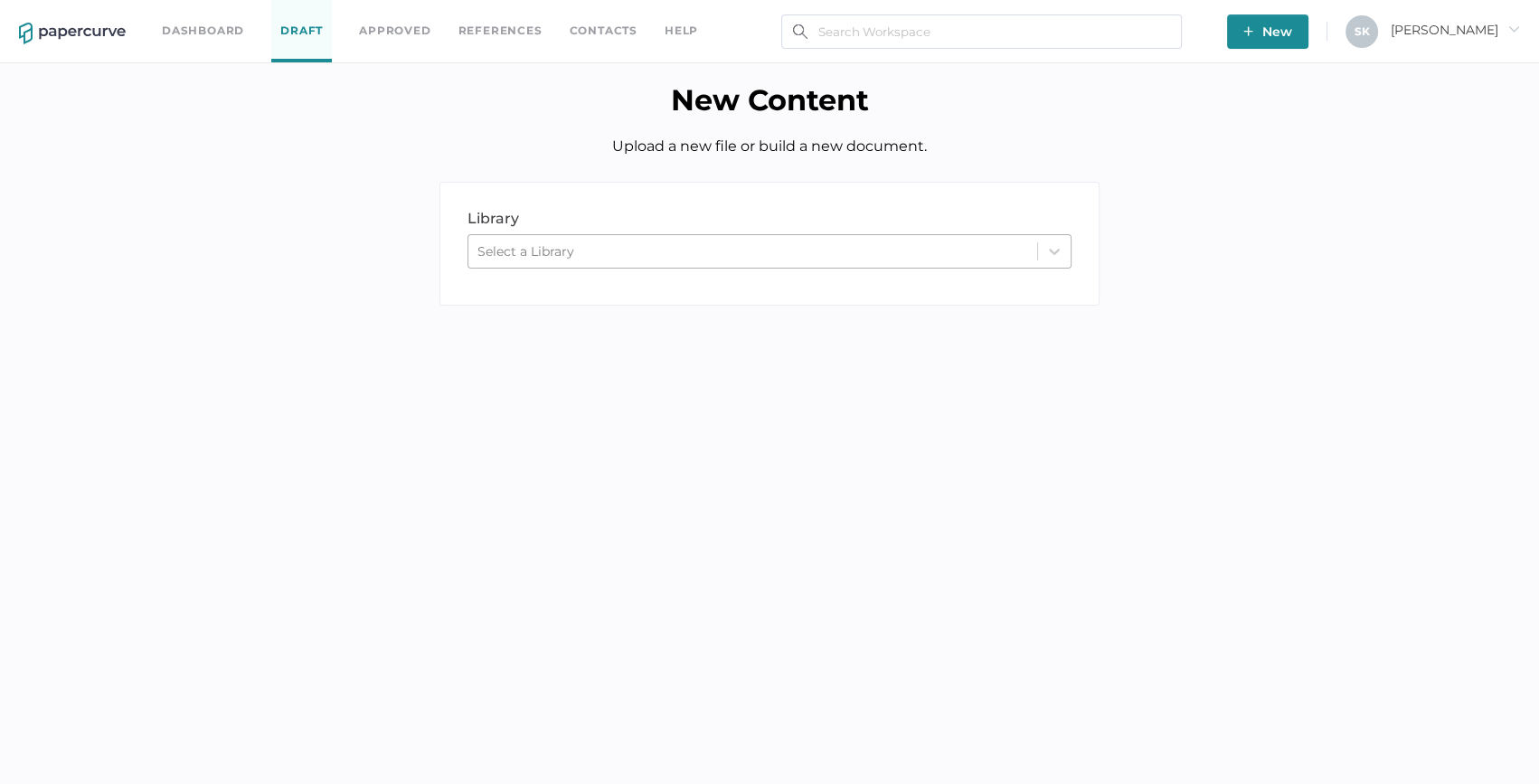
click at [687, 239] on div "Select a Library" at bounding box center [753, 251] width 568 height 27
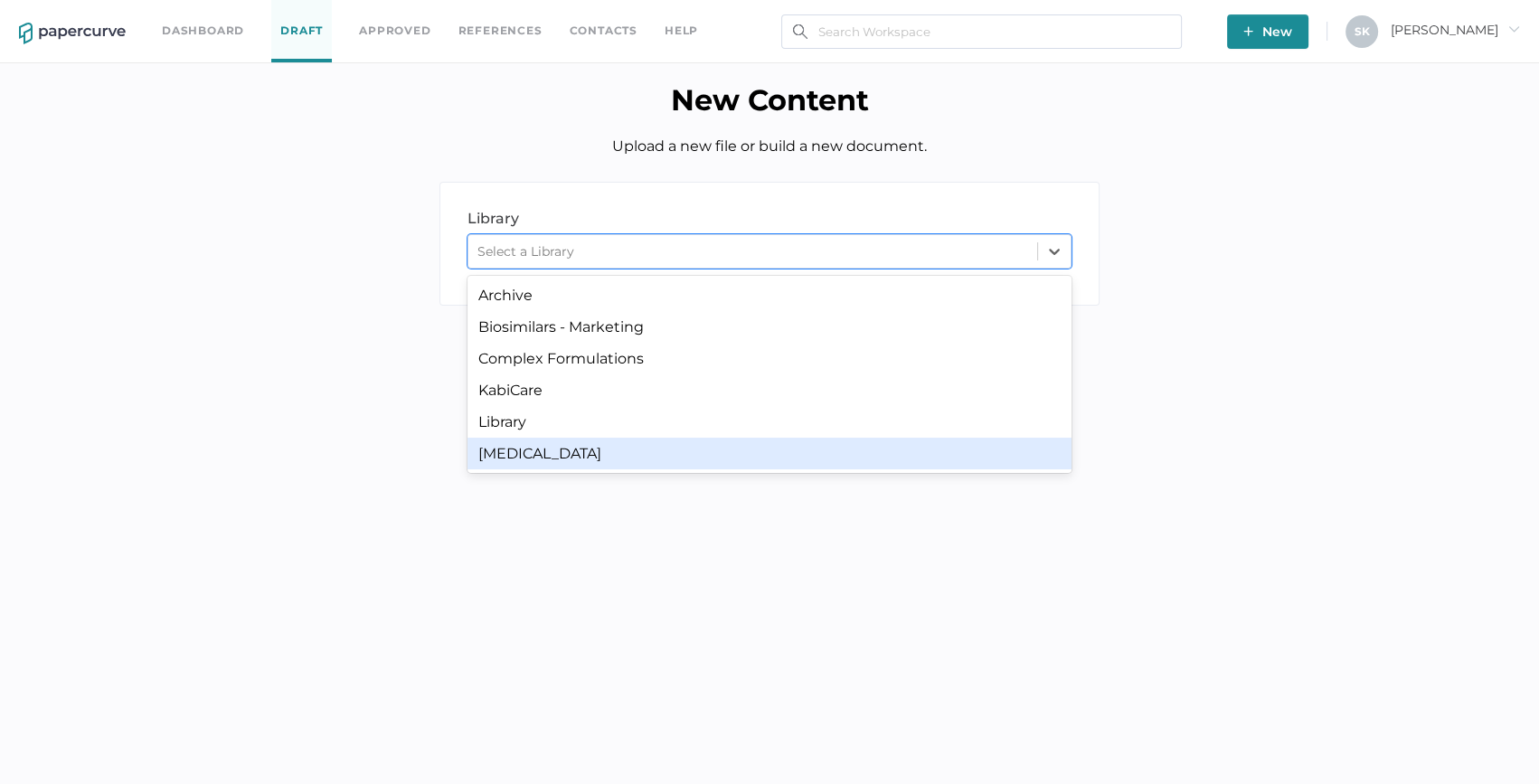
click at [642, 440] on div "[MEDICAL_DATA]" at bounding box center [770, 453] width 604 height 32
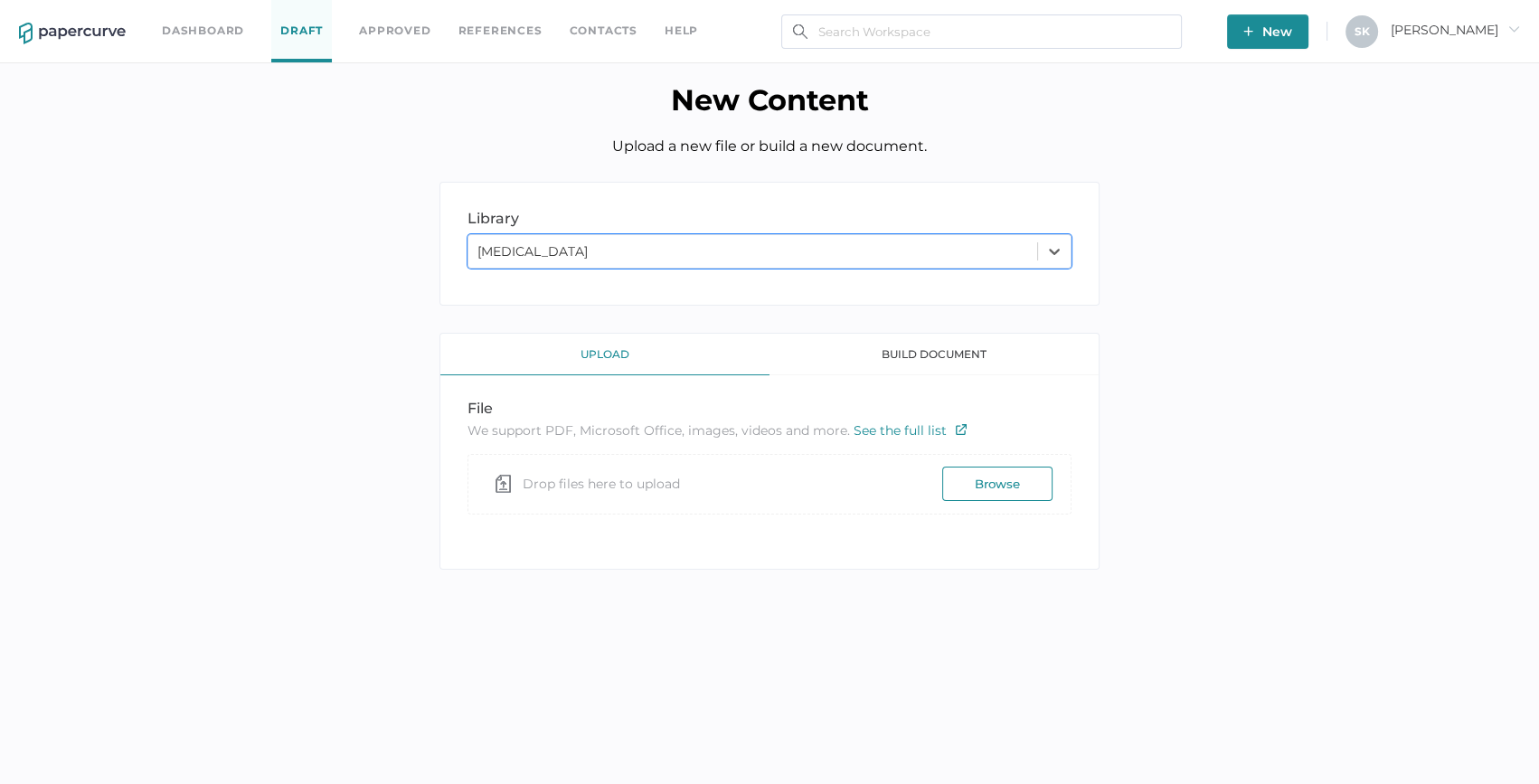
click at [1012, 494] on button "Browse" at bounding box center [997, 484] width 111 height 35
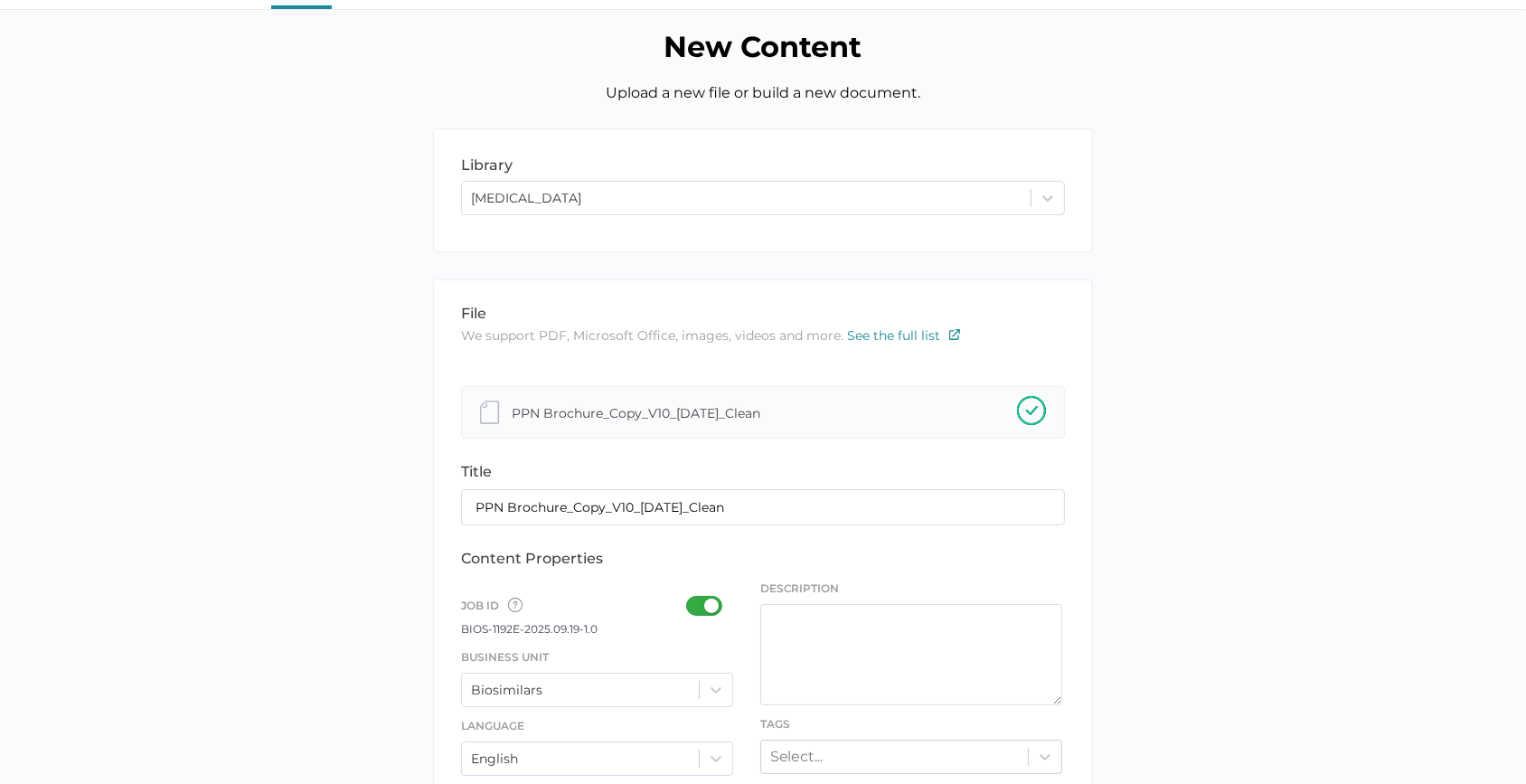
scroll to position [81, 0]
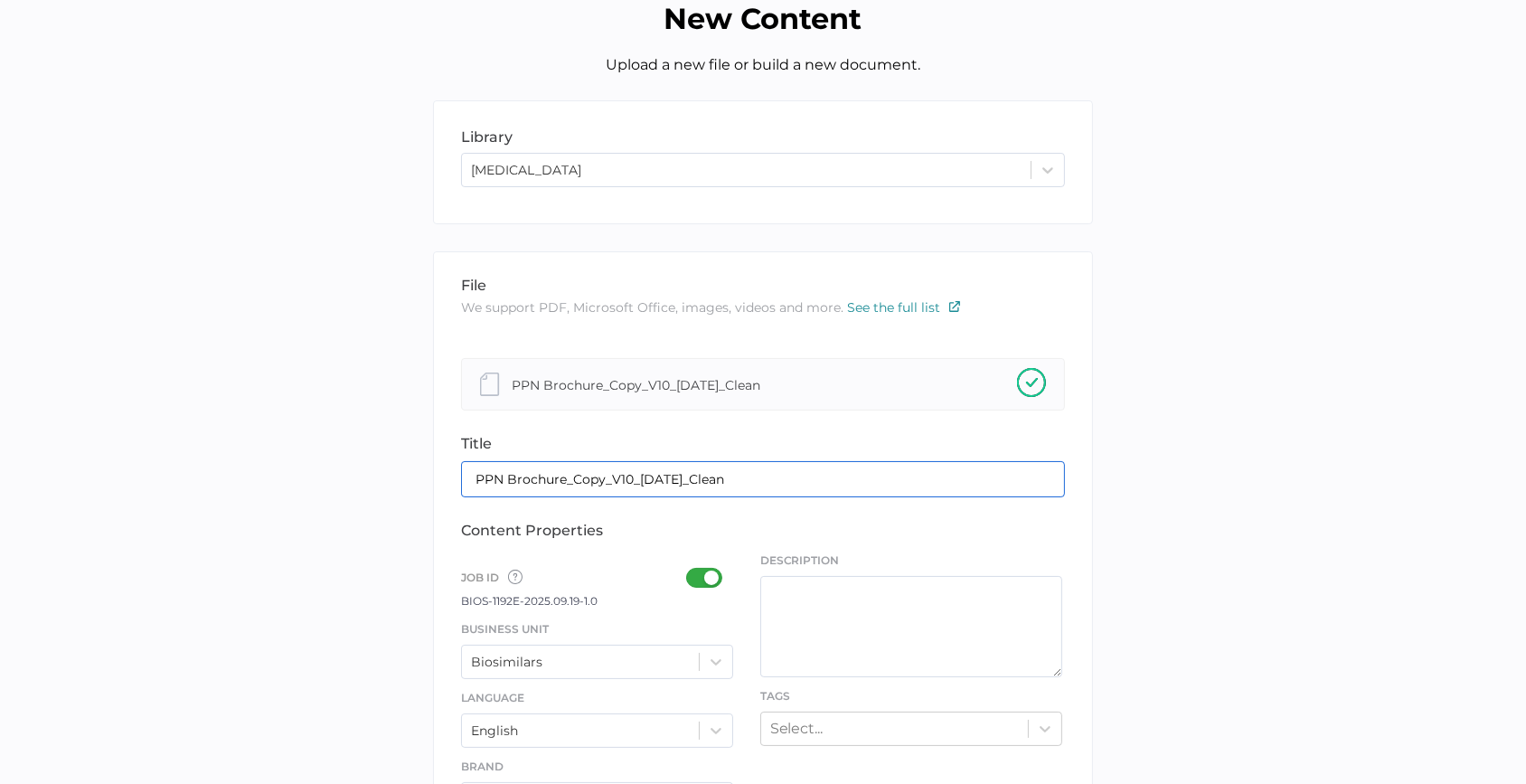
drag, startPoint x: 570, startPoint y: 480, endPoint x: 774, endPoint y: 485, distance: 204.1
click at [774, 485] on input "PPN Brochure_Copy_V10_[DATE]_Clean" at bounding box center [763, 480] width 604 height 37
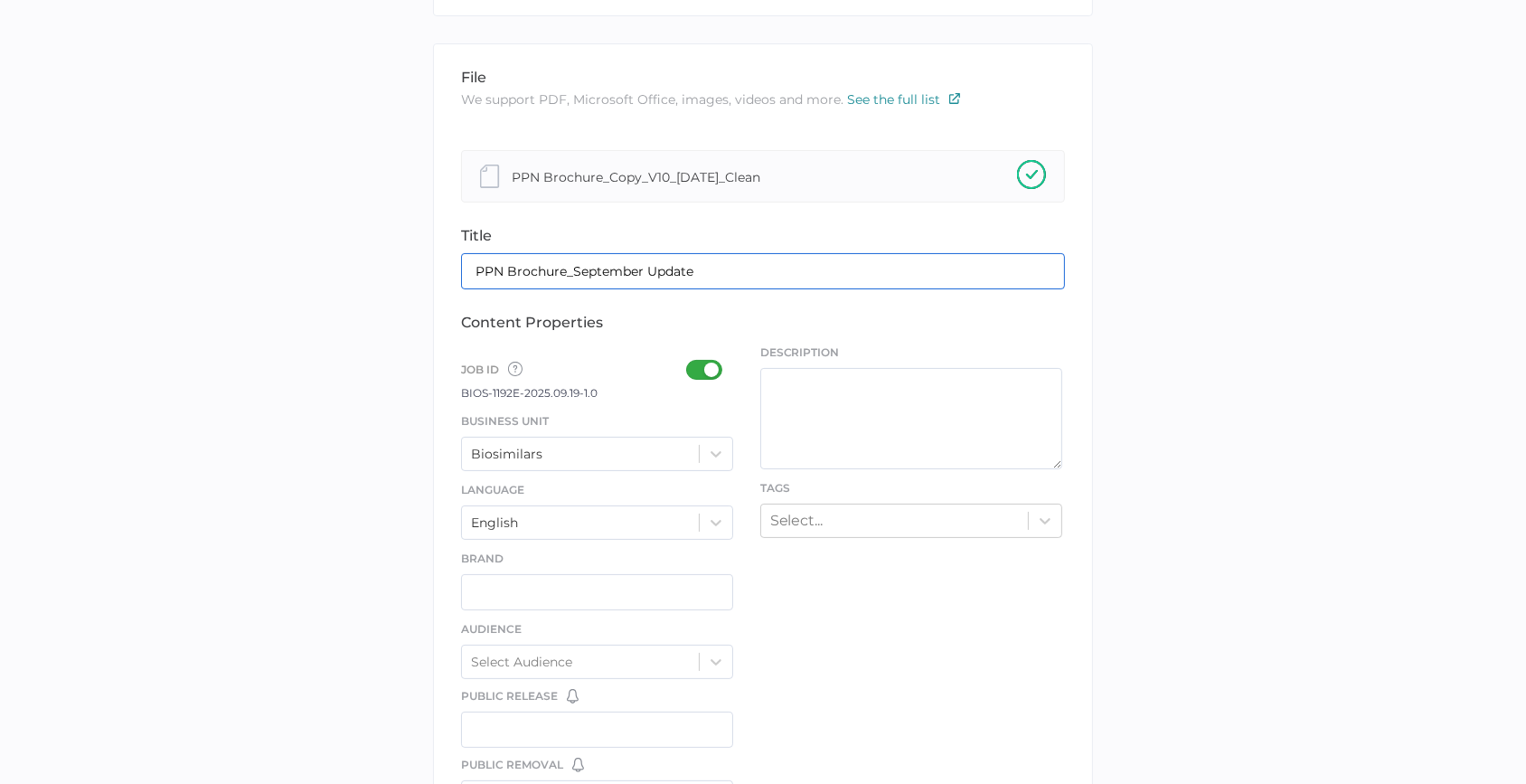
scroll to position [328, 0]
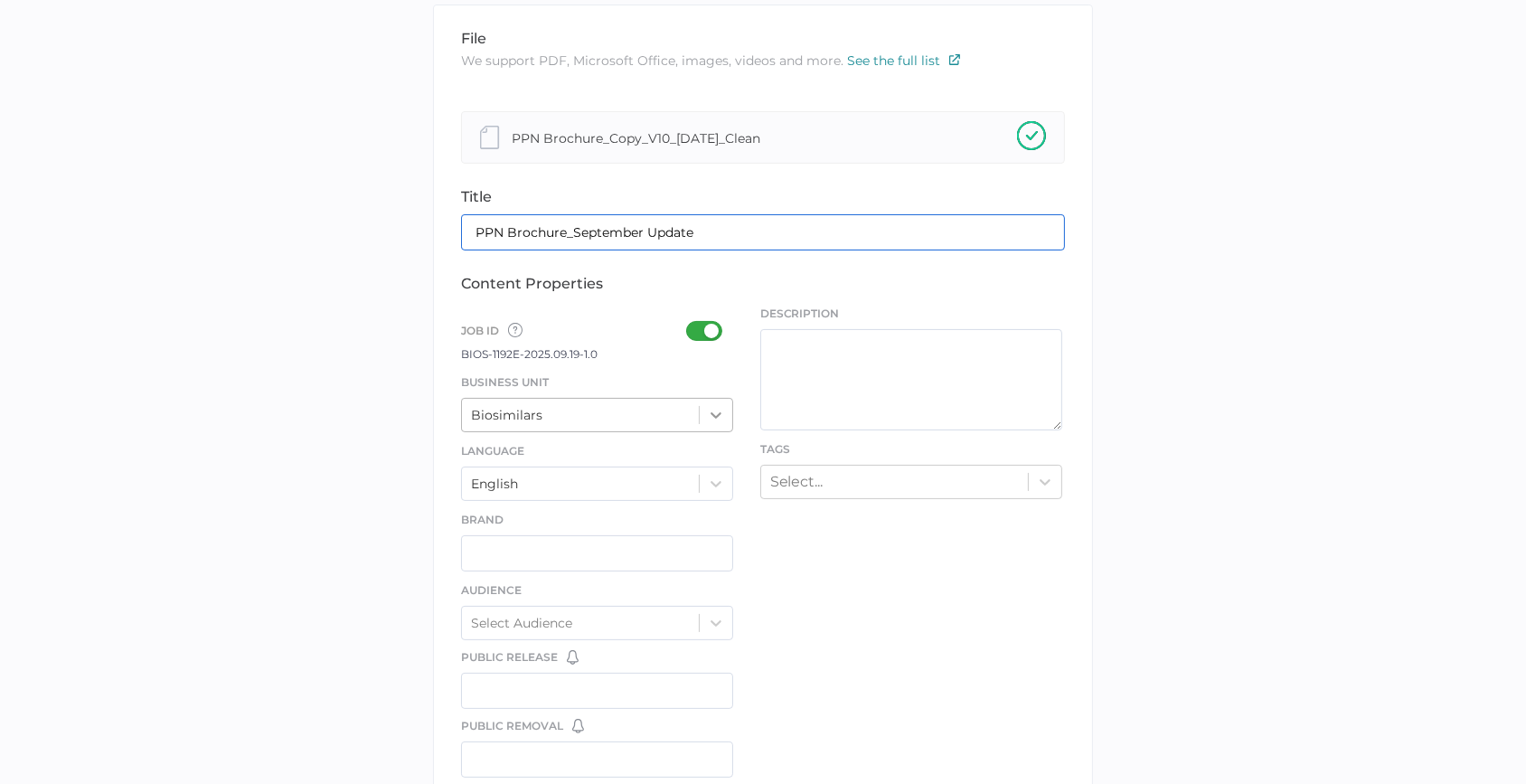
type input "PPN Brochure_September Update"
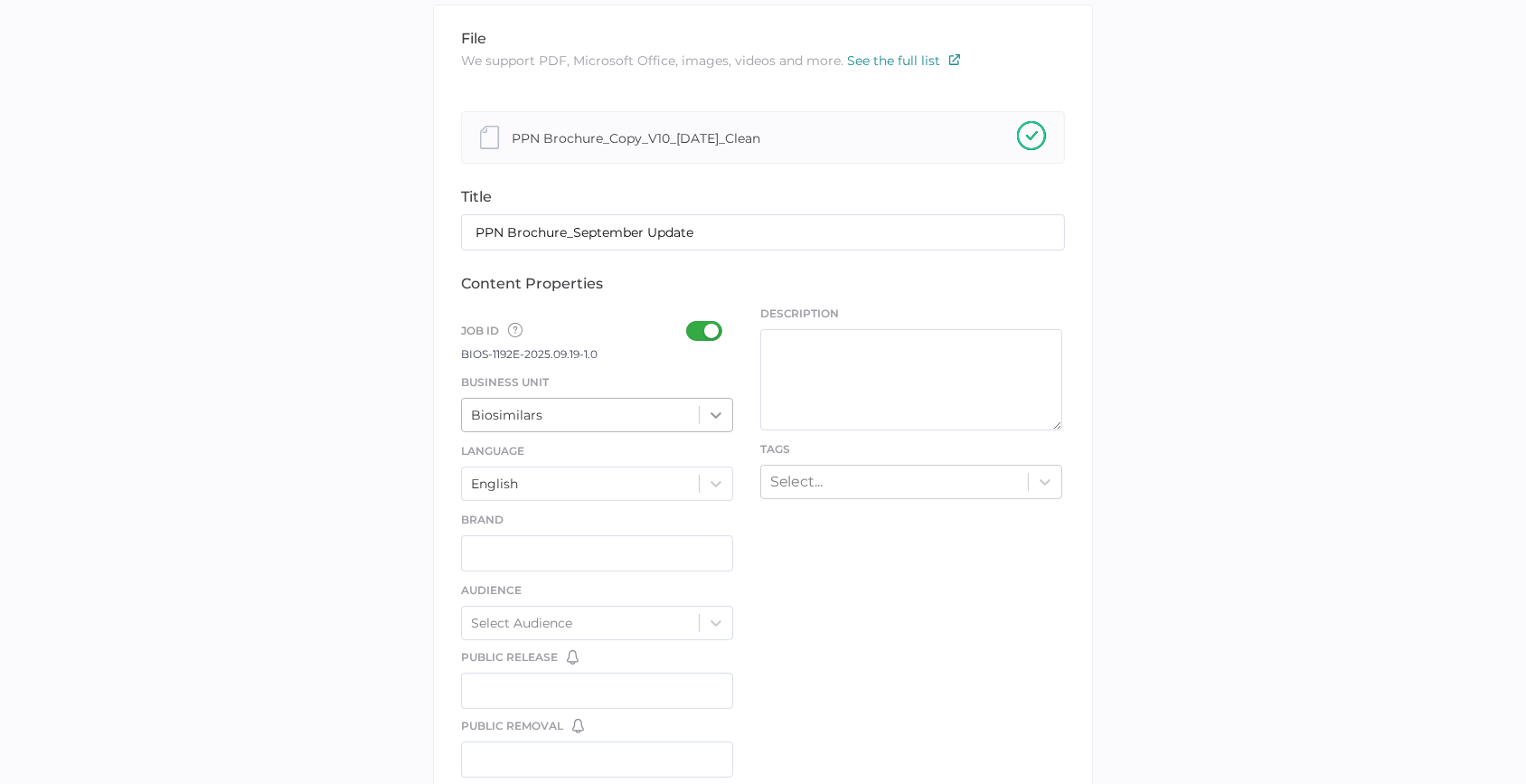
click at [724, 407] on icon at bounding box center [716, 415] width 18 height 18
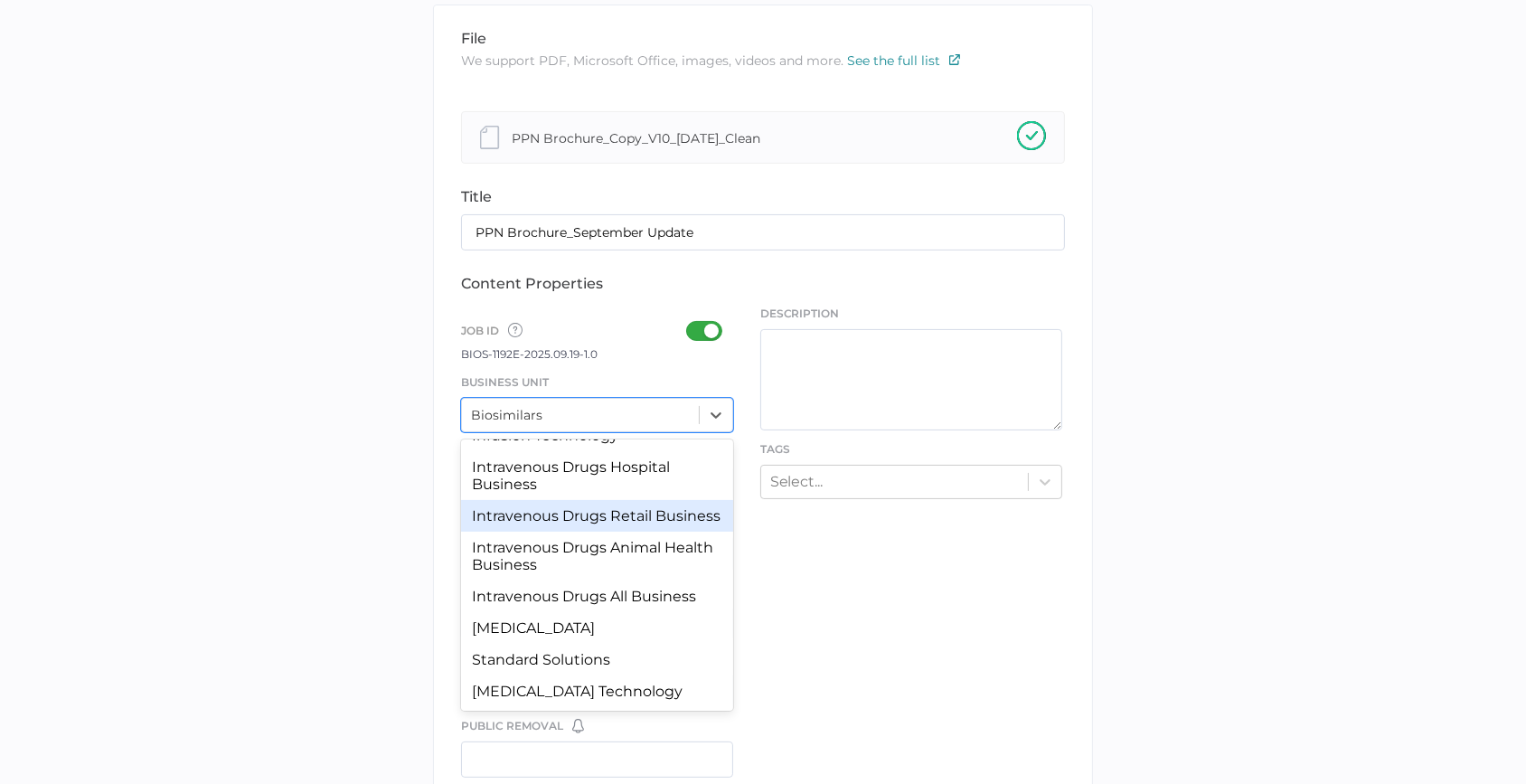
scroll to position [168, 0]
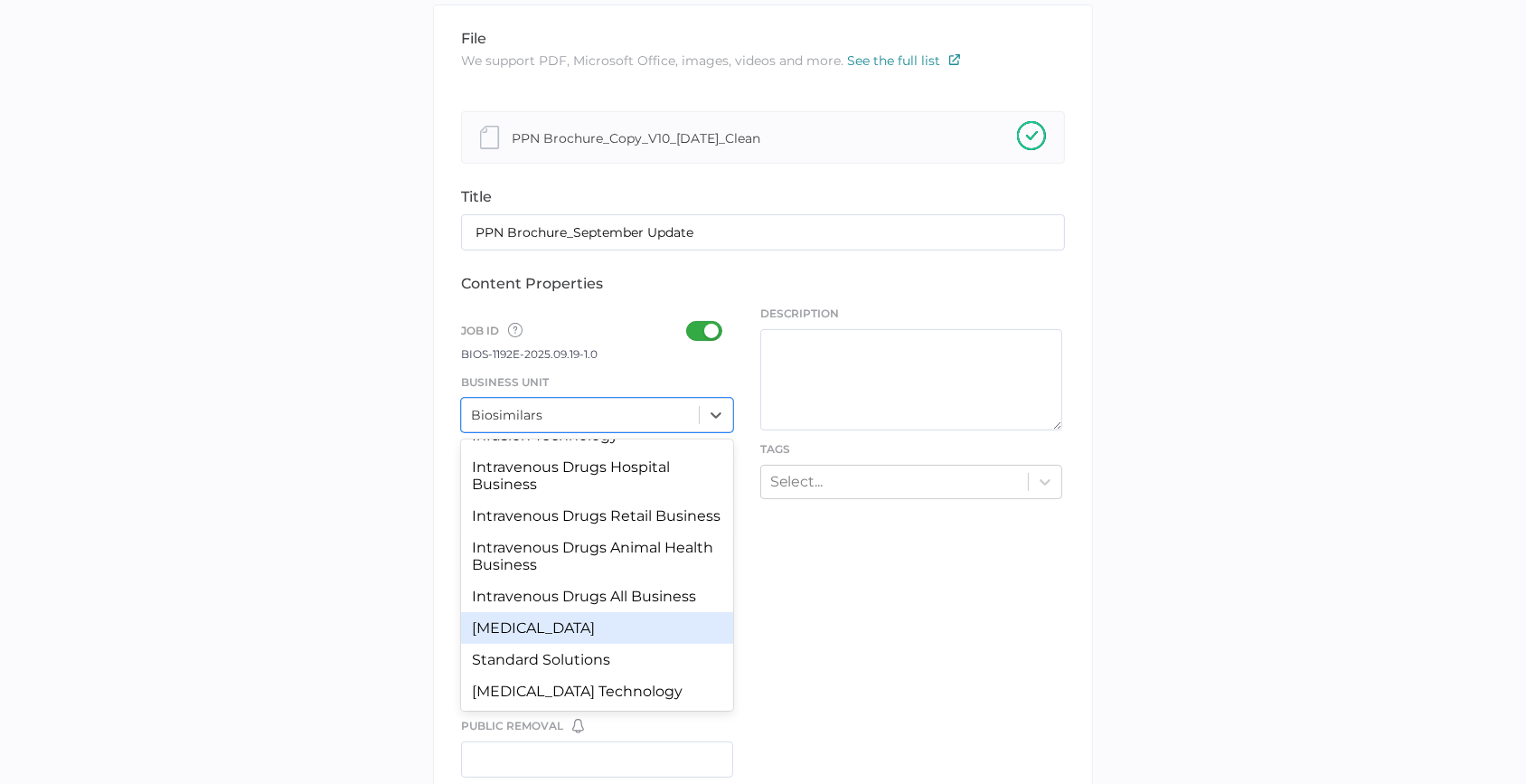
click at [658, 631] on div "[MEDICAL_DATA]" at bounding box center [598, 628] width 272 height 32
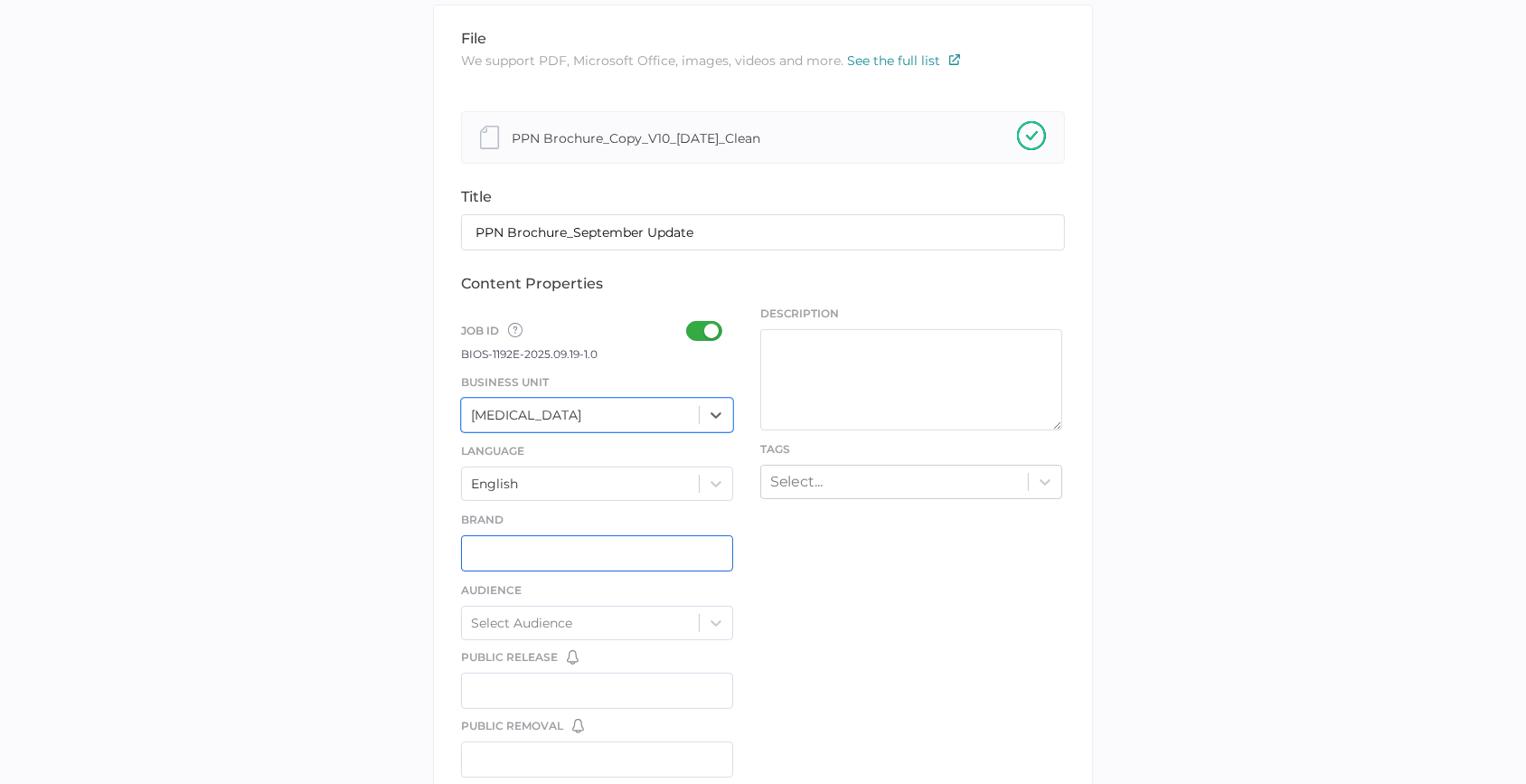
click at [702, 553] on input "text" at bounding box center [598, 554] width 272 height 37
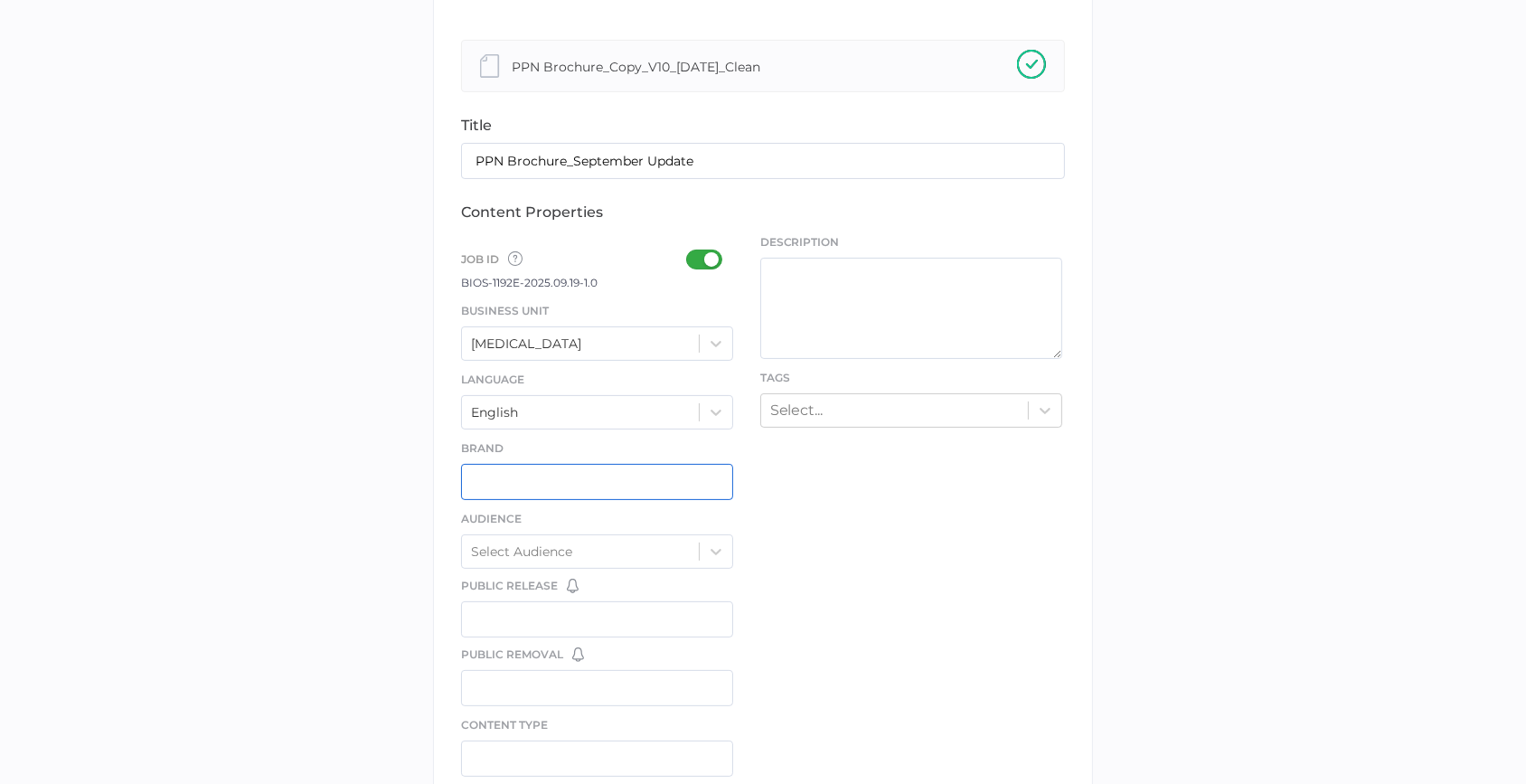
scroll to position [493, 0]
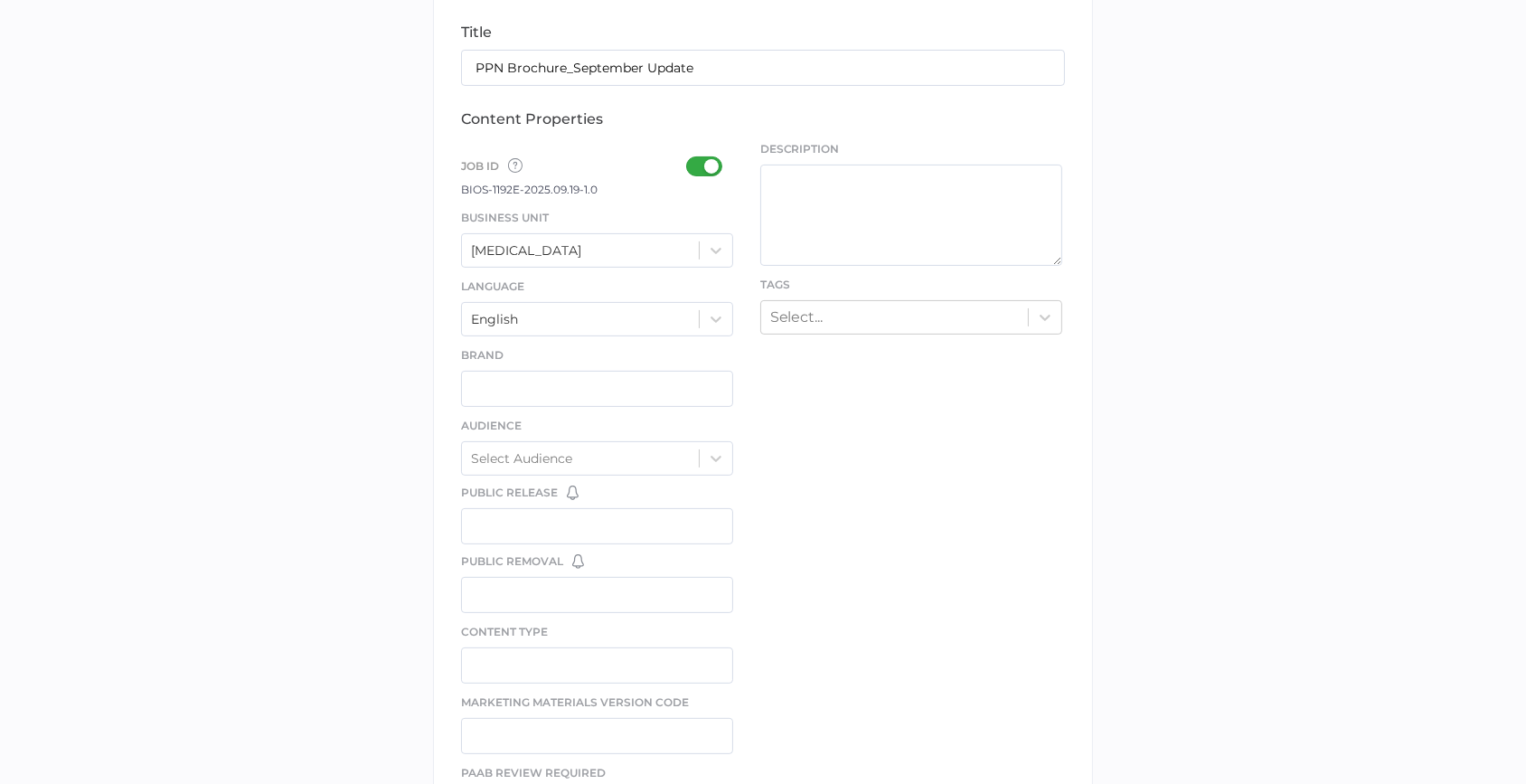
click at [734, 454] on div "file We support PDF, Microsoft Office, images, videos and more. See the full li…" at bounding box center [763, 384] width 660 height 1088
click at [728, 456] on div at bounding box center [716, 459] width 33 height 33
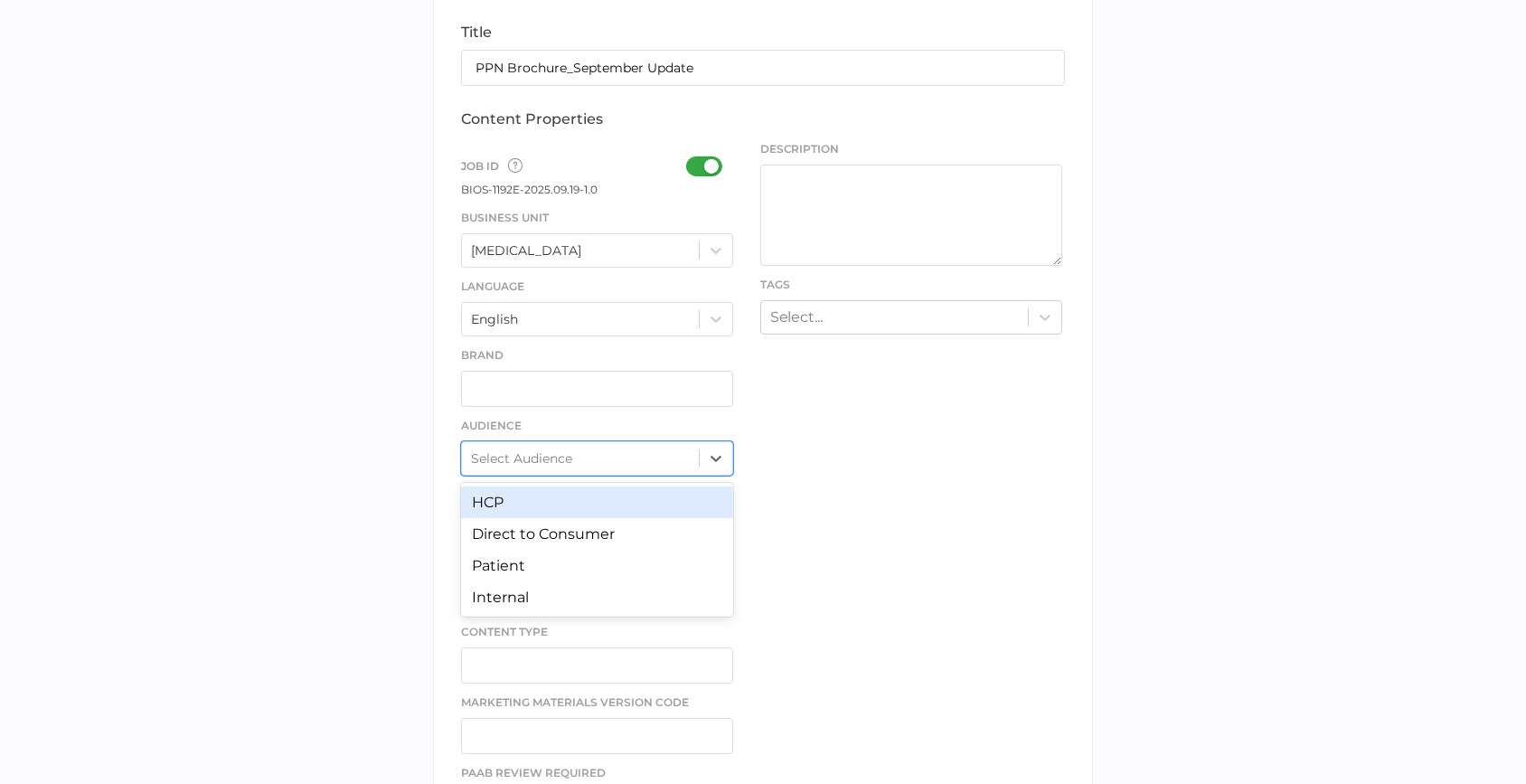
click at [702, 493] on div "HCP" at bounding box center [598, 502] width 272 height 32
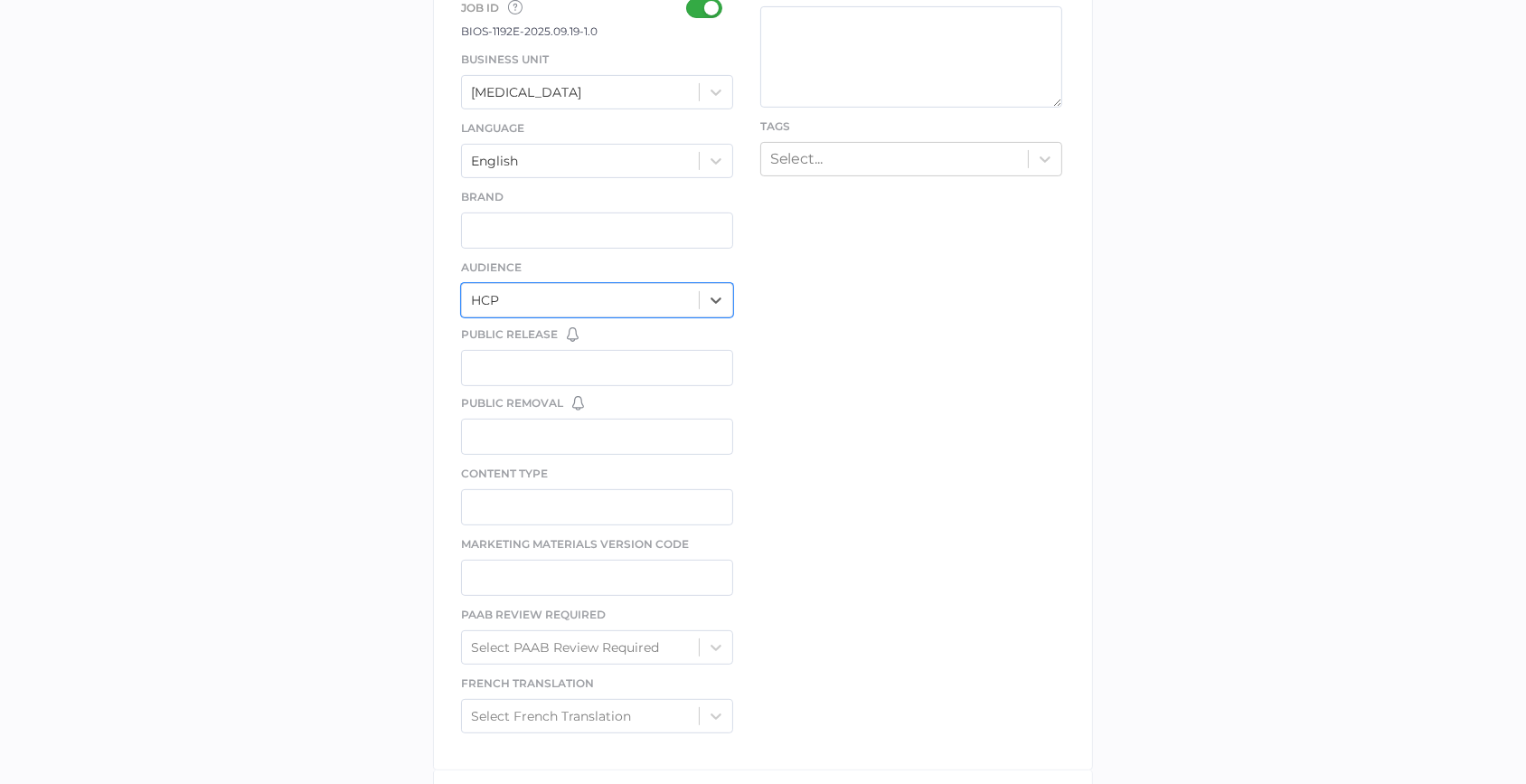
scroll to position [657, 0]
click at [607, 564] on input "text" at bounding box center [598, 572] width 272 height 37
paste input "PN-103_E-2025.04.1.0"
type input "PN-103_E-2025.04.1.0"
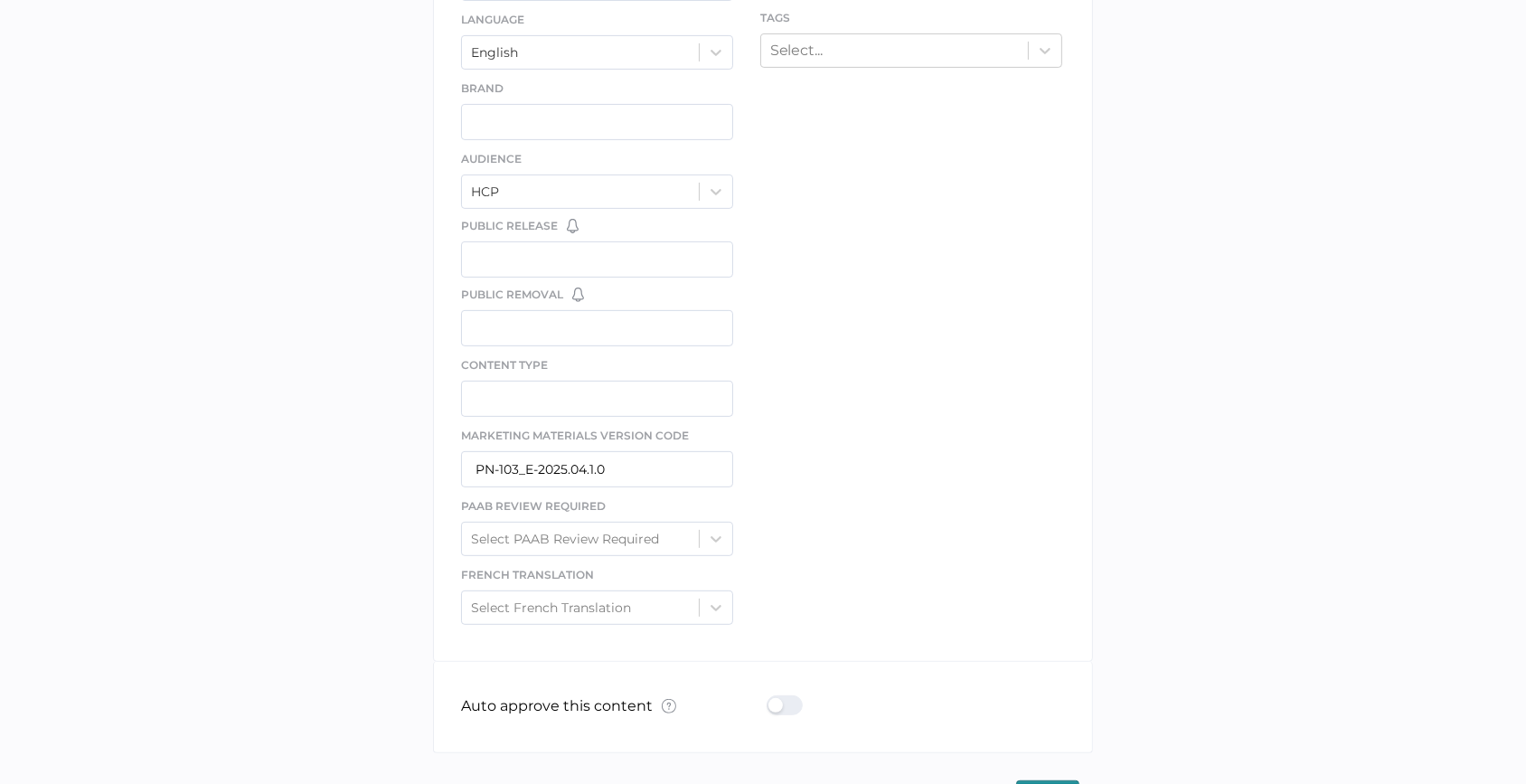
scroll to position [816, 0]
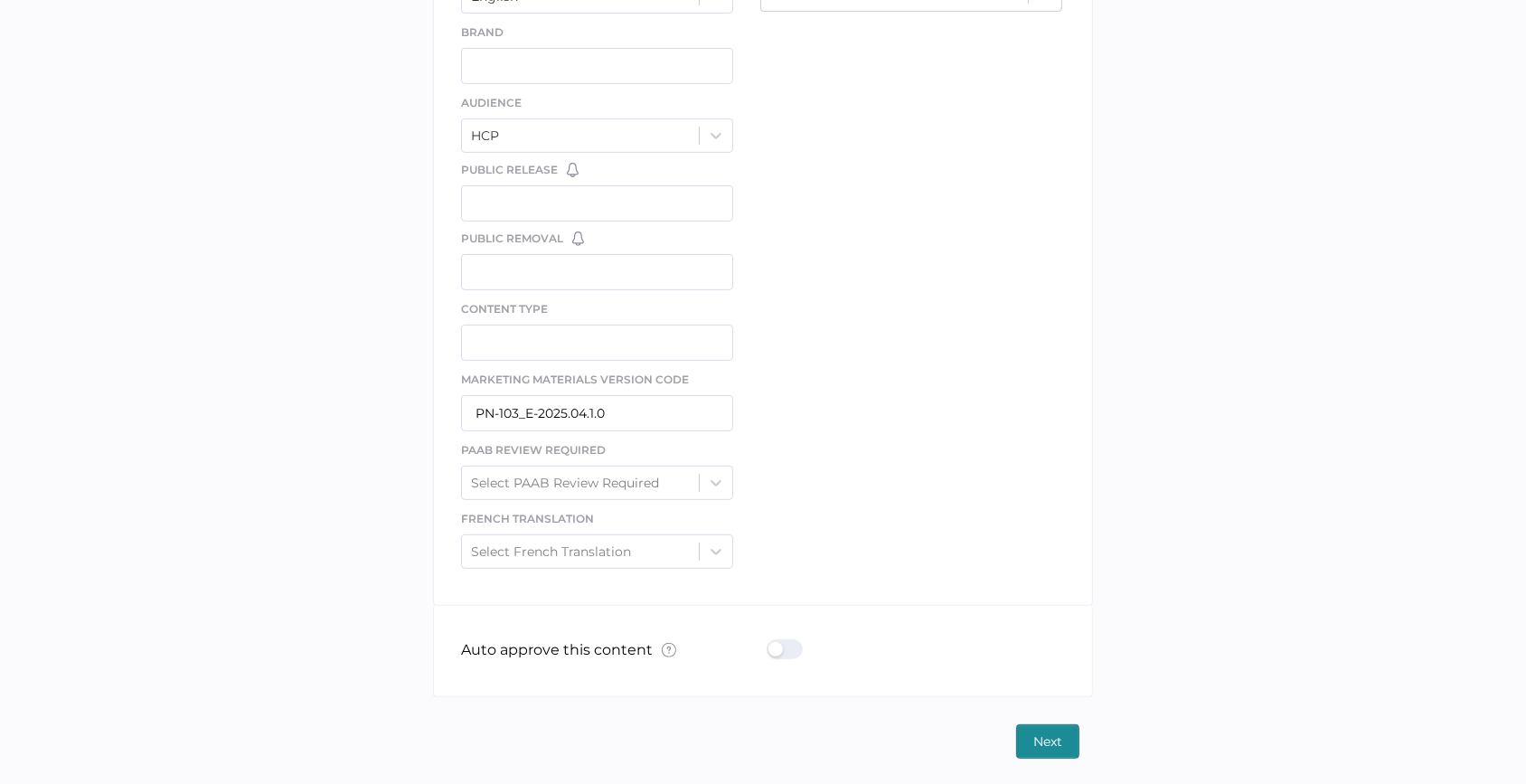
click at [1050, 744] on span "Next" at bounding box center [1048, 742] width 29 height 33
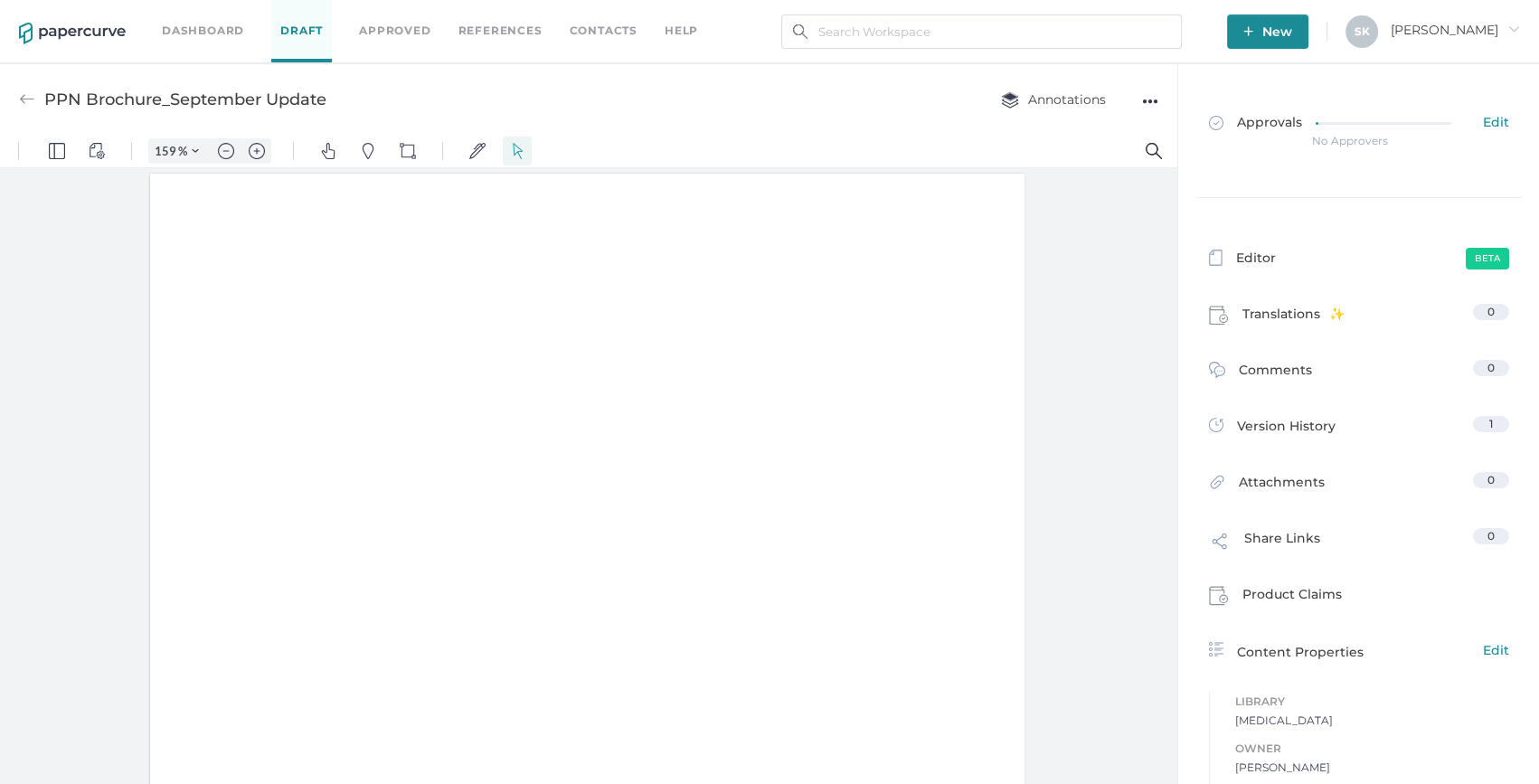
type input "159"
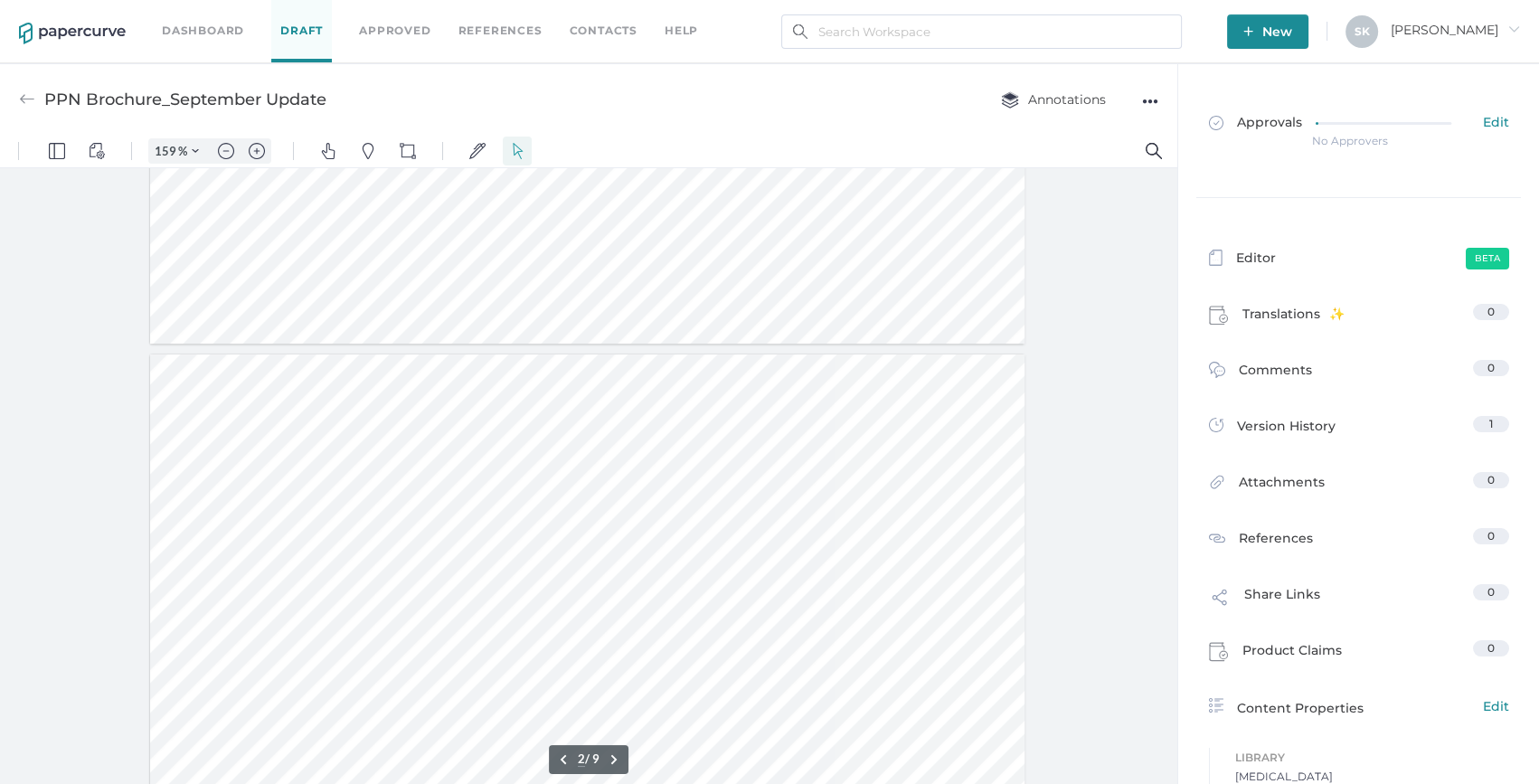
type input "1"
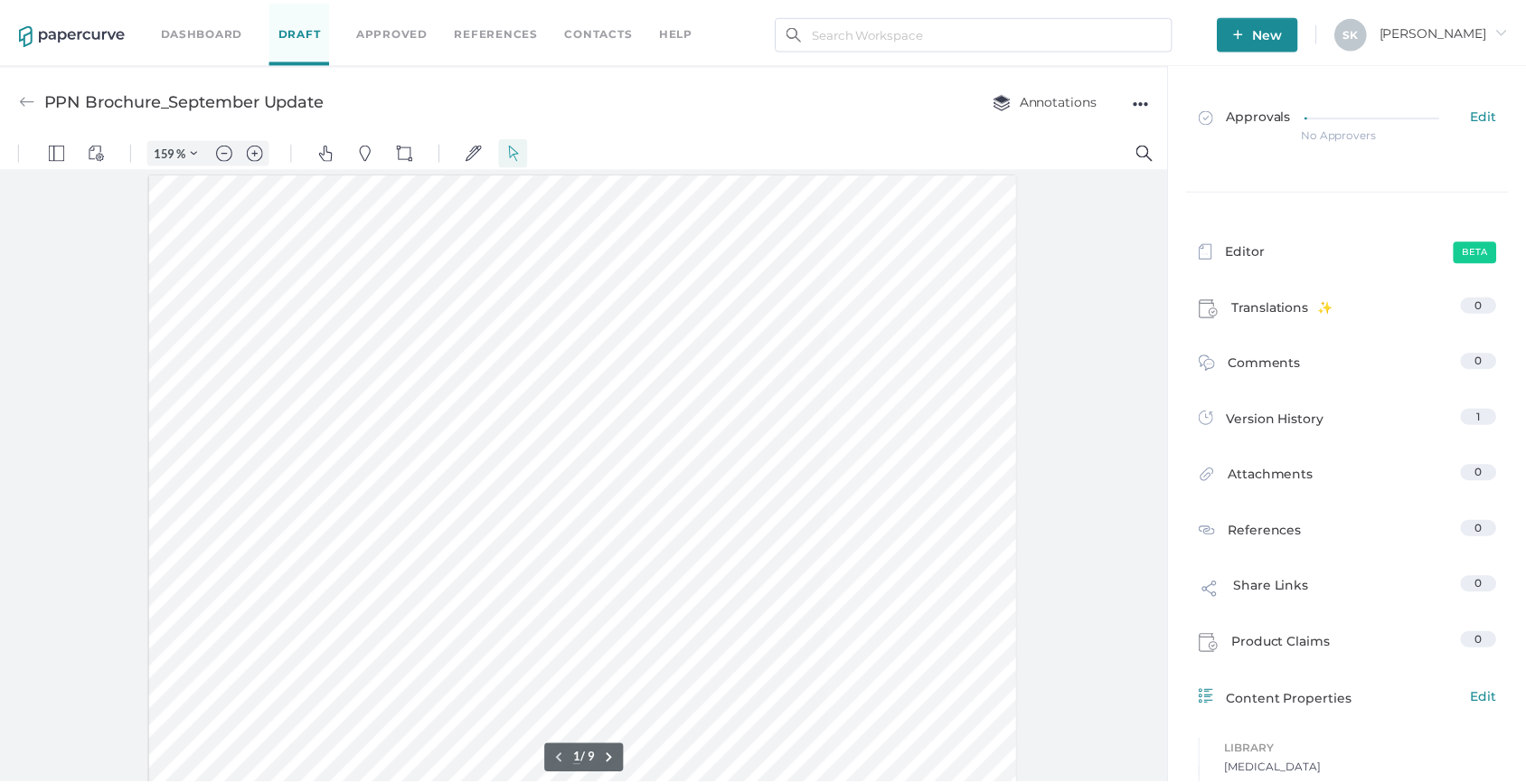
scroll to position [0, 0]
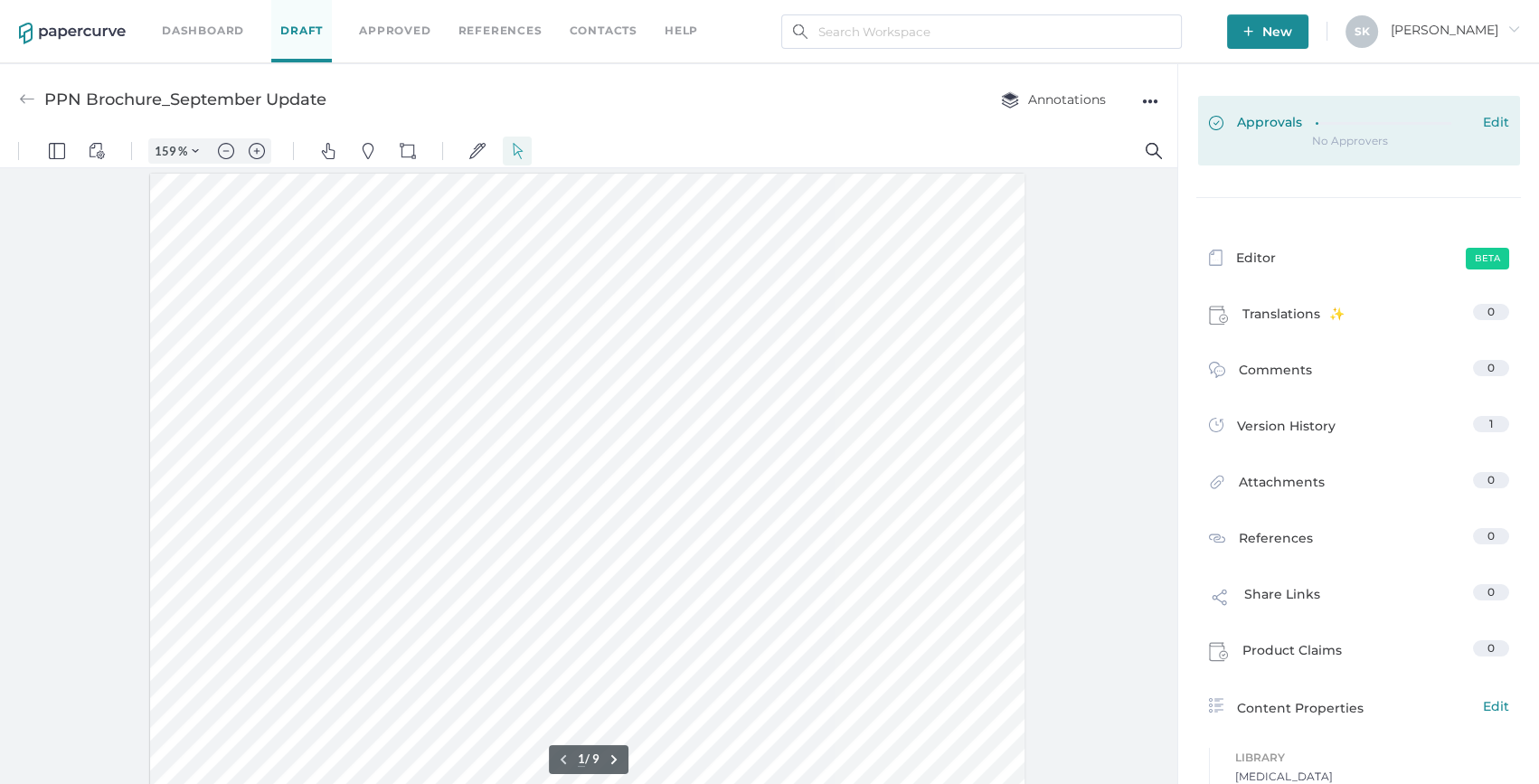
click at [1301, 118] on div "Approvals Edit" at bounding box center [1359, 124] width 301 height 20
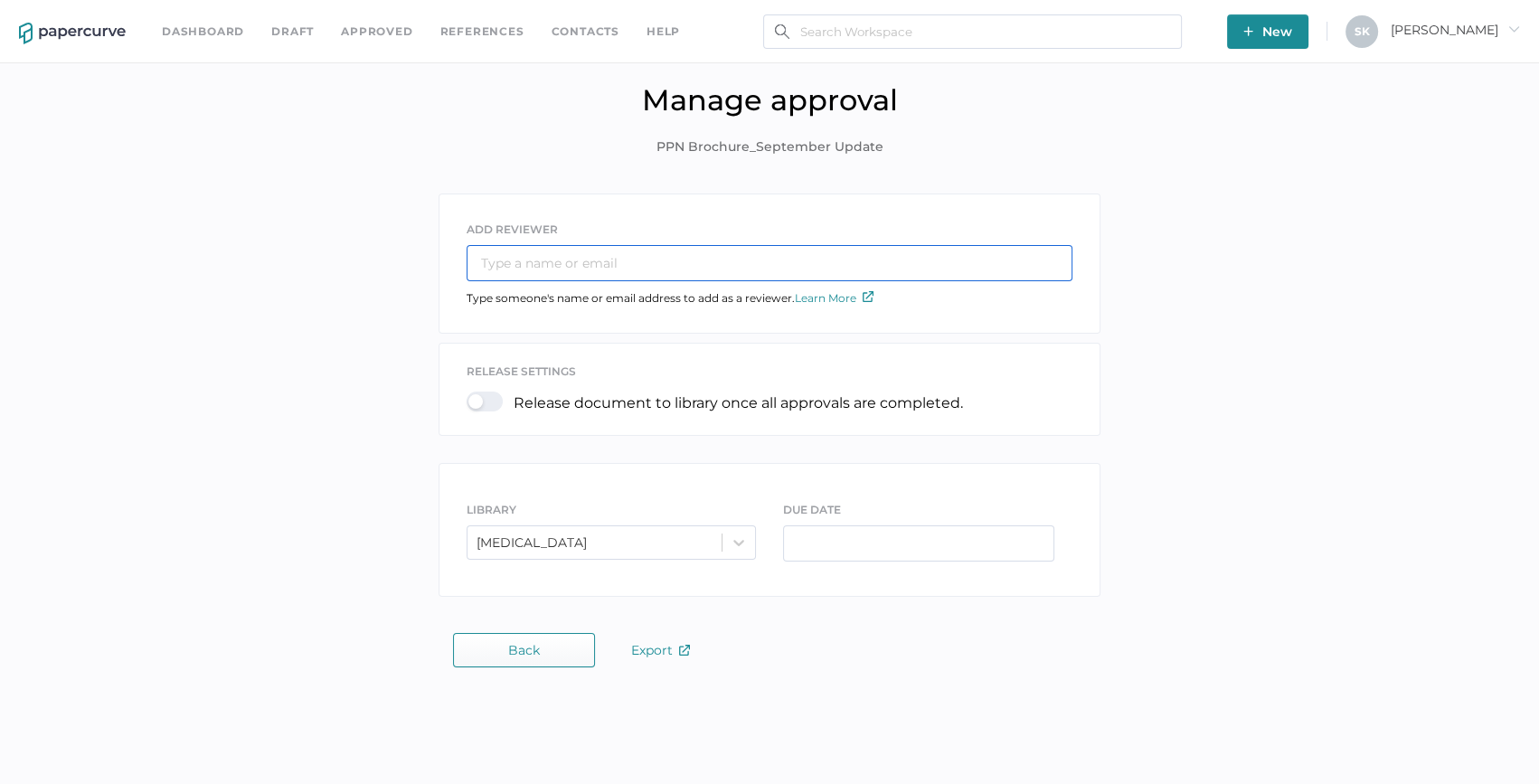
click at [571, 273] on input "text" at bounding box center [770, 263] width 606 height 37
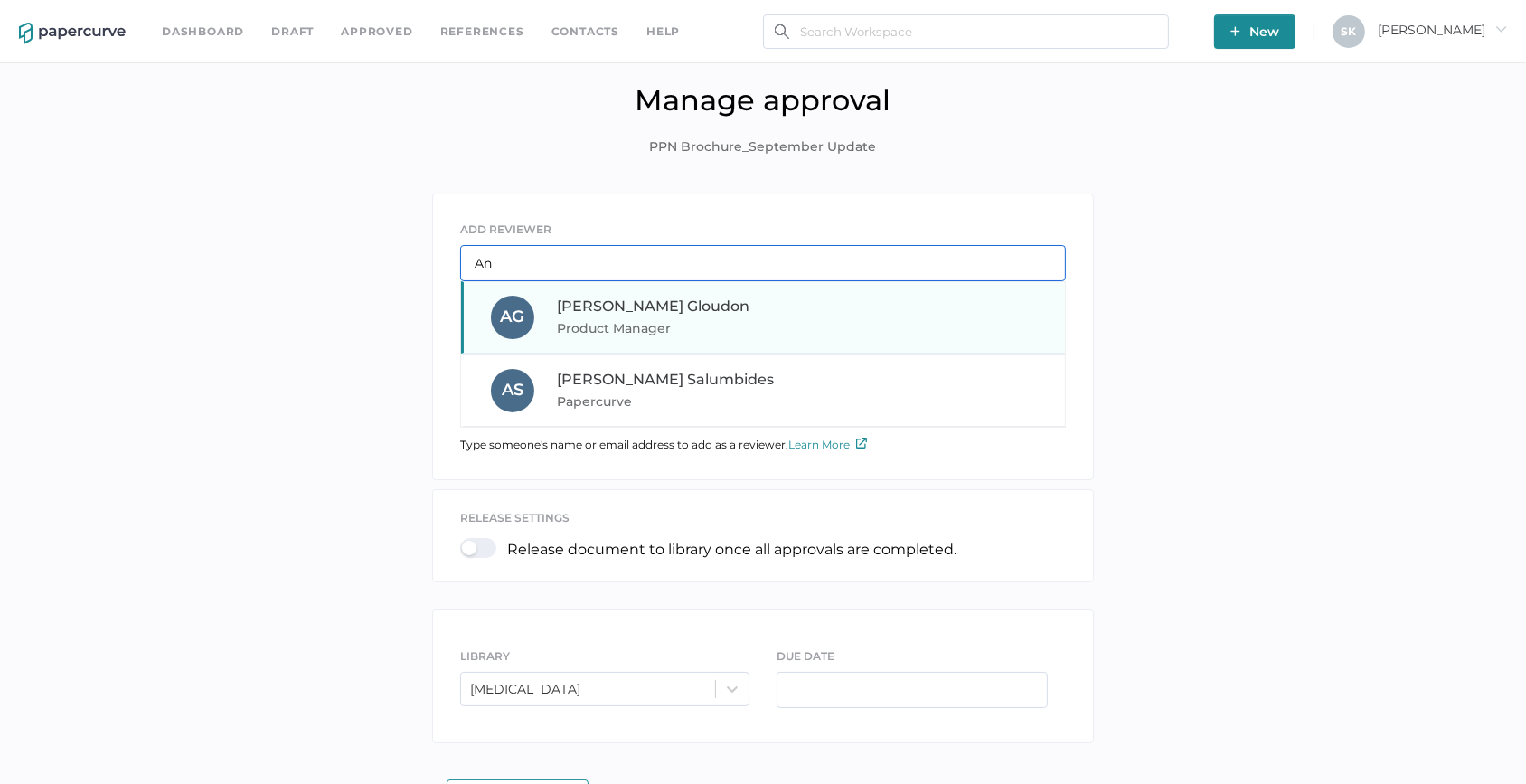
type input "An"
click at [618, 307] on span "[PERSON_NAME]" at bounding box center [653, 306] width 193 height 17
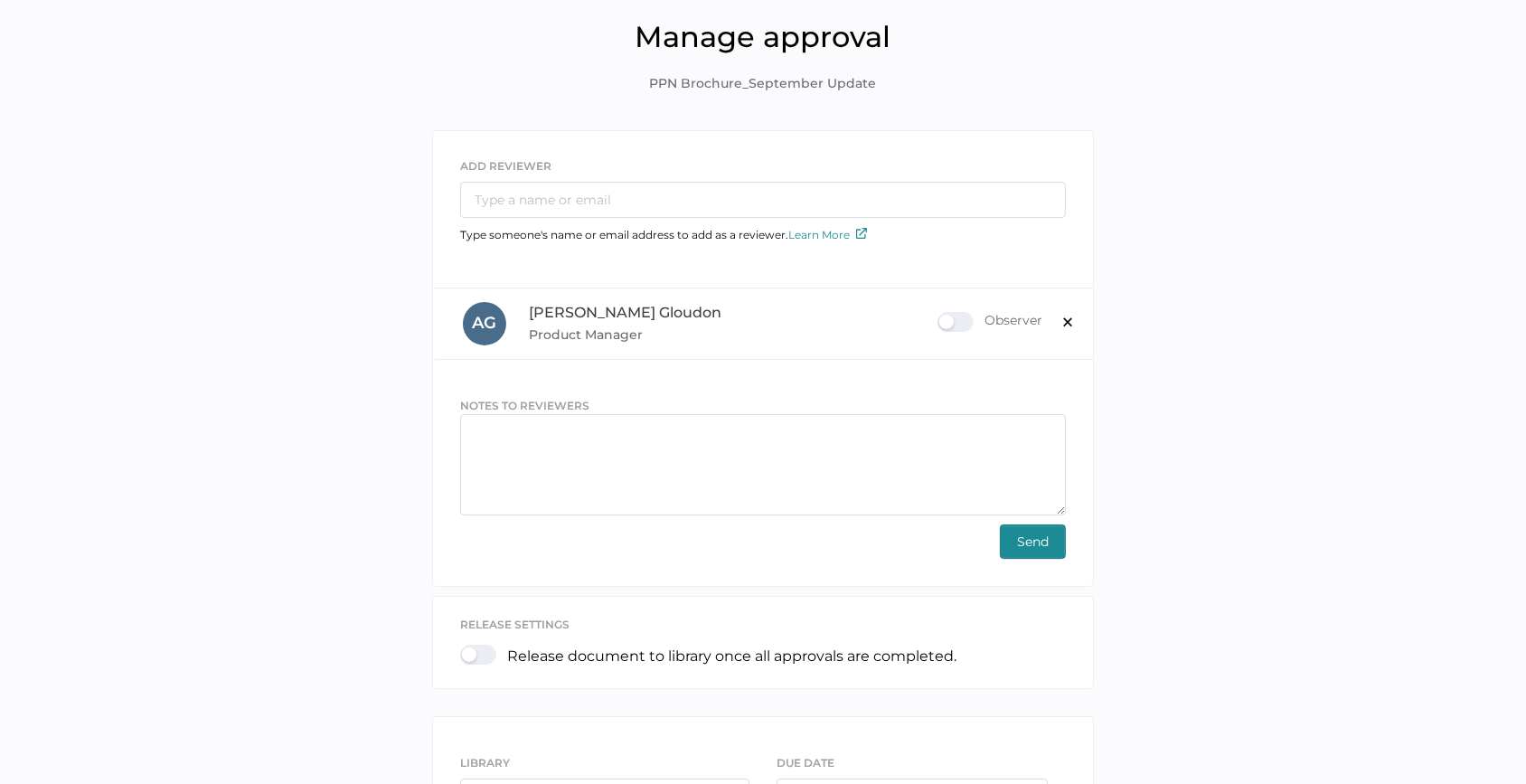
scroll to position [164, 0]
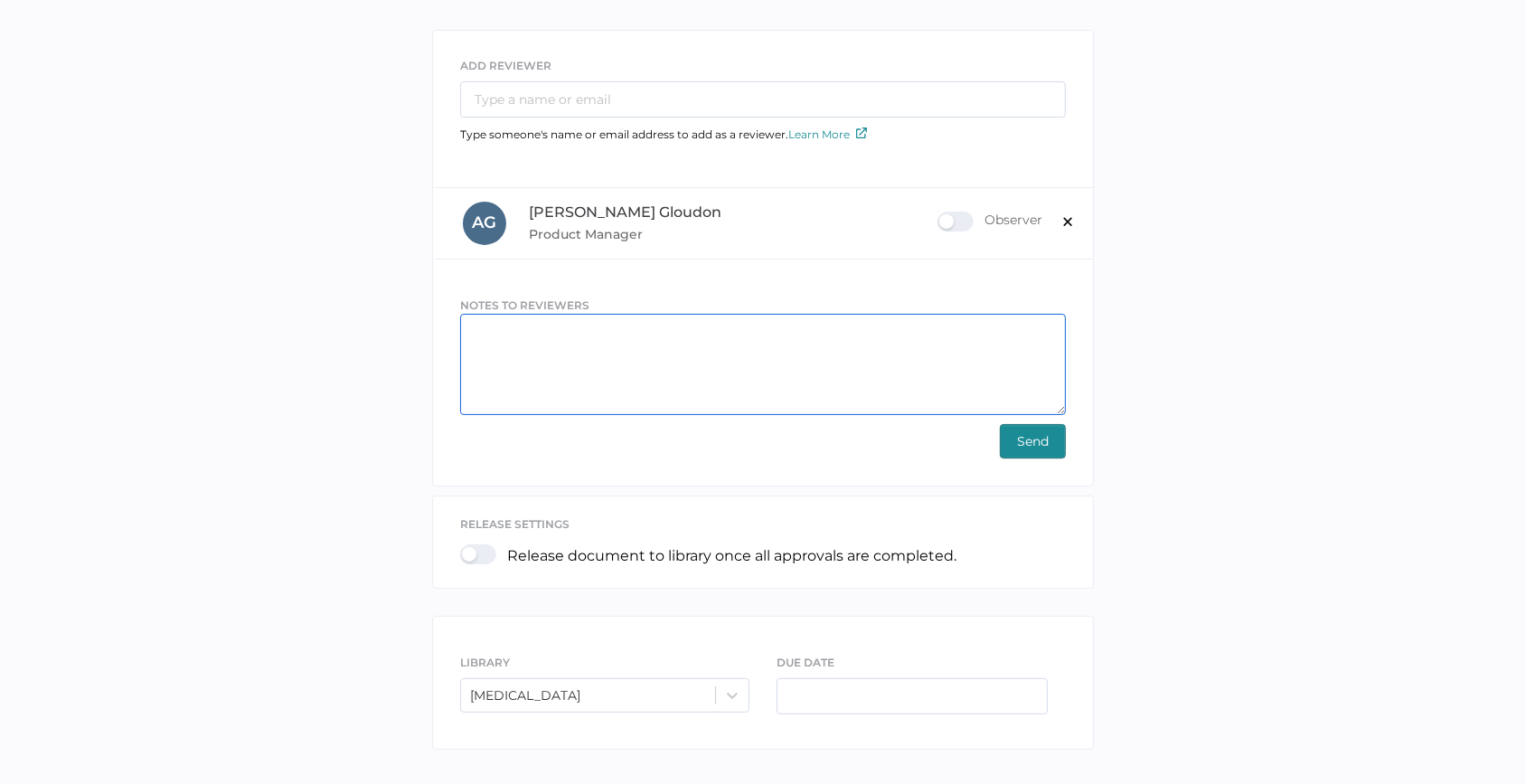
click at [664, 341] on textarea at bounding box center [763, 364] width 606 height 101
click at [720, 362] on textarea "Hello [PERSON_NAME], Could you please push the piece for review. Thanks," at bounding box center [763, 364] width 606 height 101
click at [639, 387] on textarea "Hello [PERSON_NAME], Could you please push the piece for review? Thanks," at bounding box center [763, 364] width 606 height 101
type textarea "Hello [PERSON_NAME], Could you please push the piece for review? Thanks, [PERSO…"
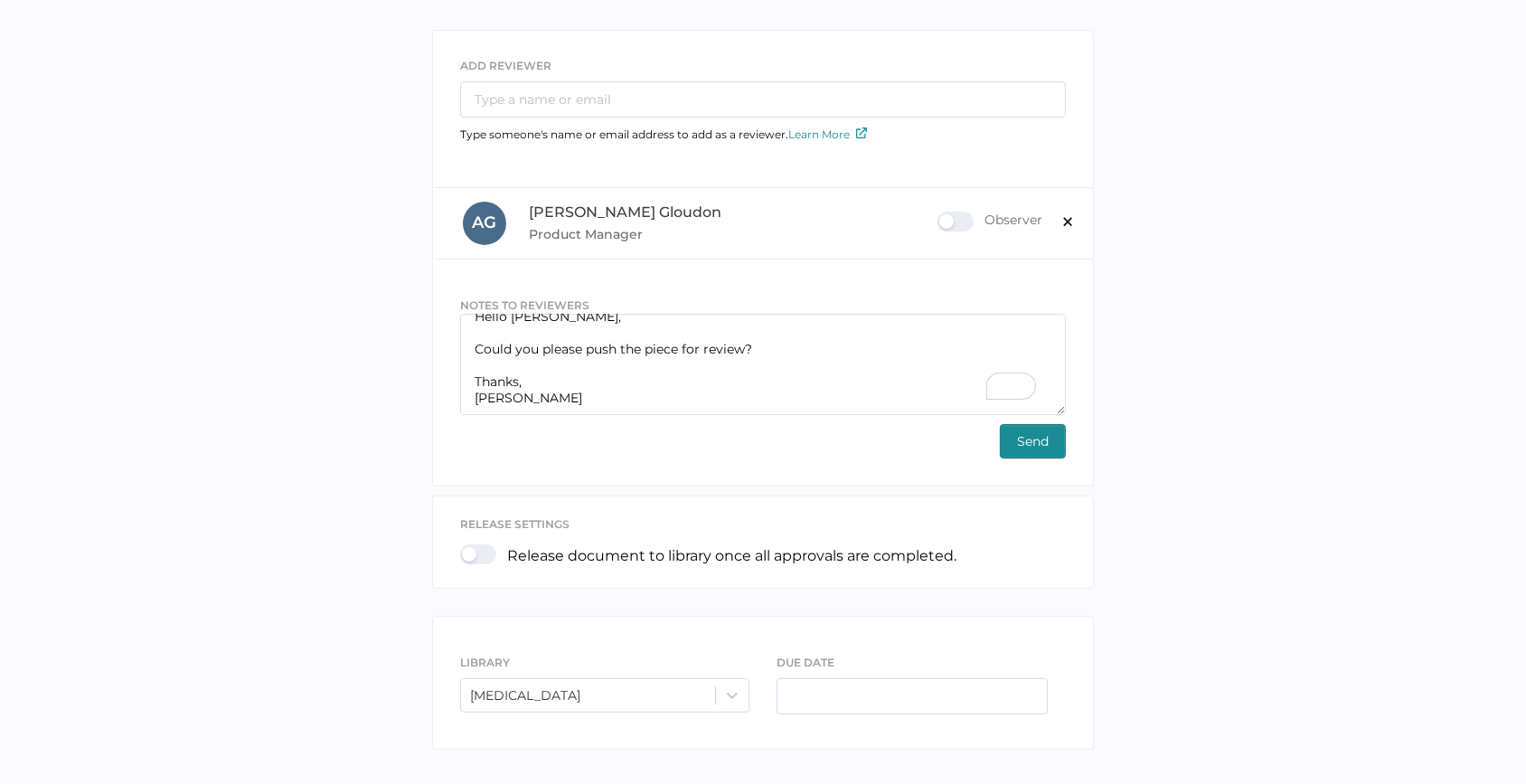
click at [1022, 451] on span "Send" at bounding box center [1033, 441] width 32 height 33
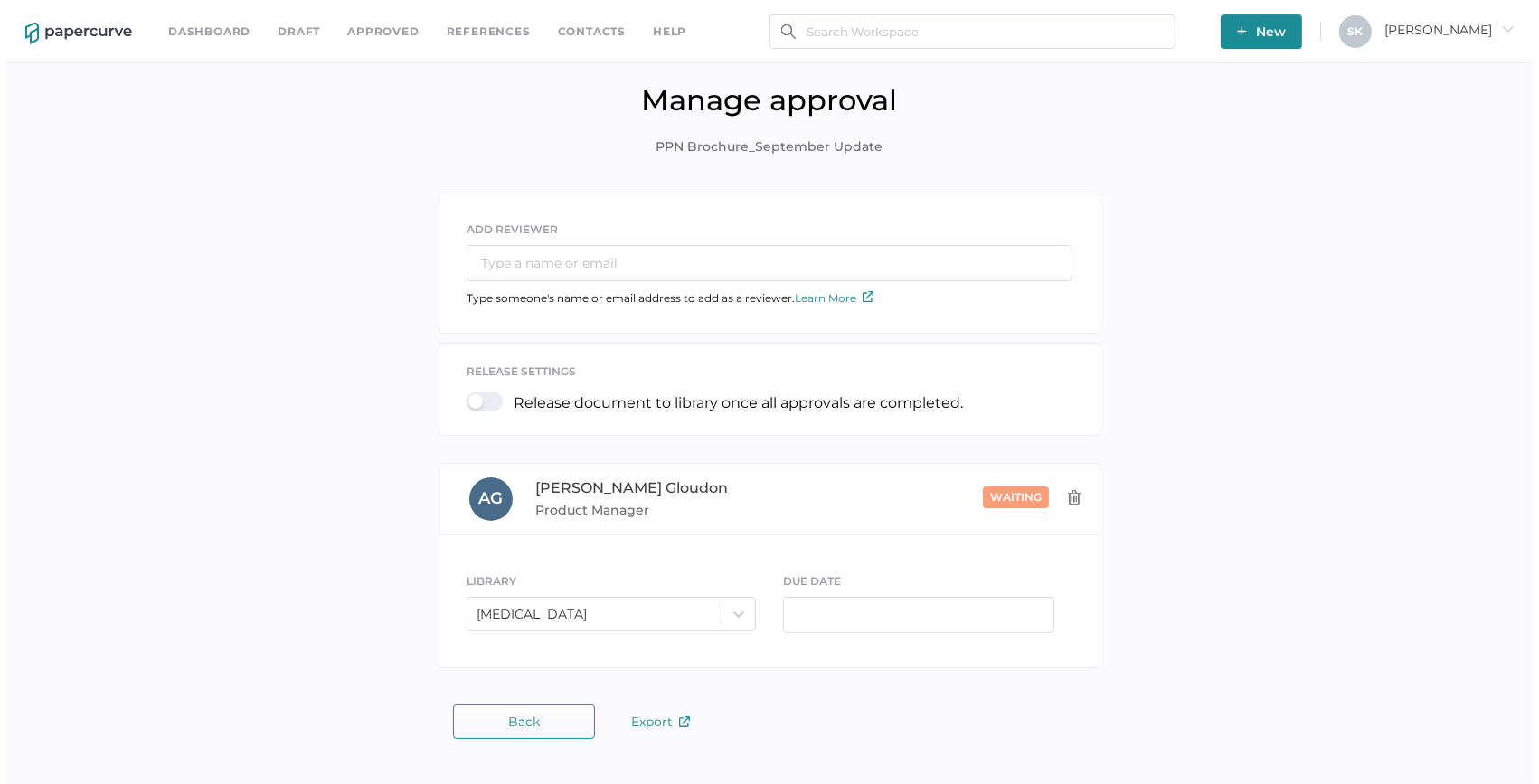
scroll to position [0, 0]
